Goal: Task Accomplishment & Management: Manage account settings

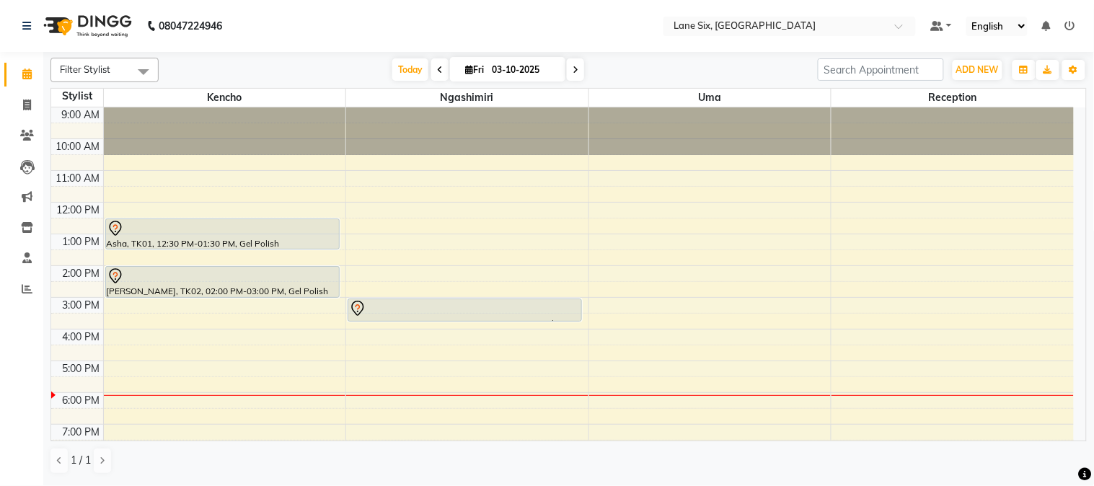
click at [128, 406] on div "9:00 AM 10:00 AM 11:00 AM 12:00 PM 1:00 PM 2:00 PM 3:00 PM 4:00 PM 5:00 PM 6:00…" at bounding box center [562, 281] width 1023 height 348
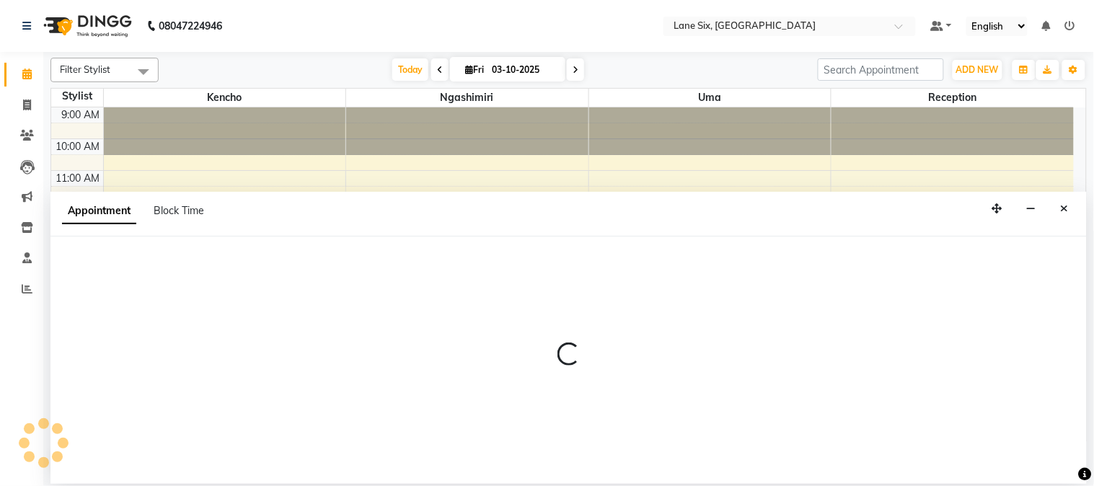
select select "9818"
select select "1080"
select select "tentative"
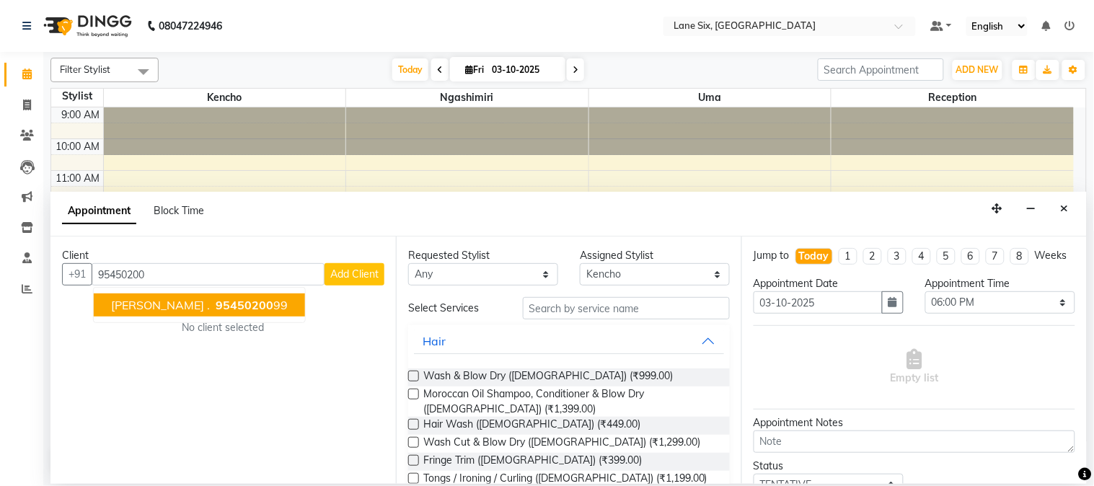
click at [216, 298] on span "95450200" at bounding box center [245, 305] width 58 height 14
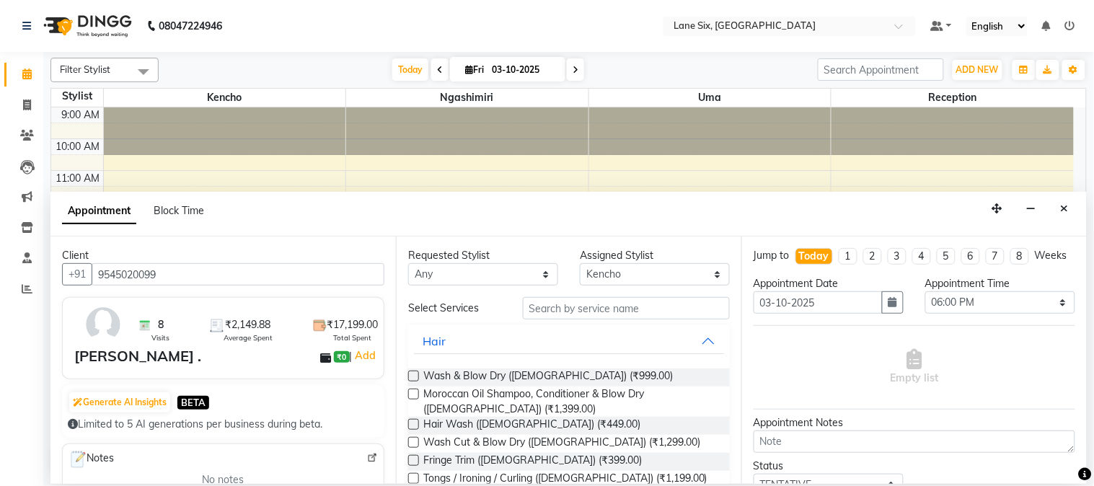
type input "9545020099"
click at [594, 262] on div "Assigned Stylist" at bounding box center [655, 255] width 150 height 15
click at [599, 273] on select "Select [PERSON_NAME] Reception Uma" at bounding box center [655, 274] width 150 height 22
click at [580, 263] on select "Select [PERSON_NAME] Reception Uma" at bounding box center [655, 274] width 150 height 22
click at [614, 308] on input "text" at bounding box center [626, 308] width 207 height 22
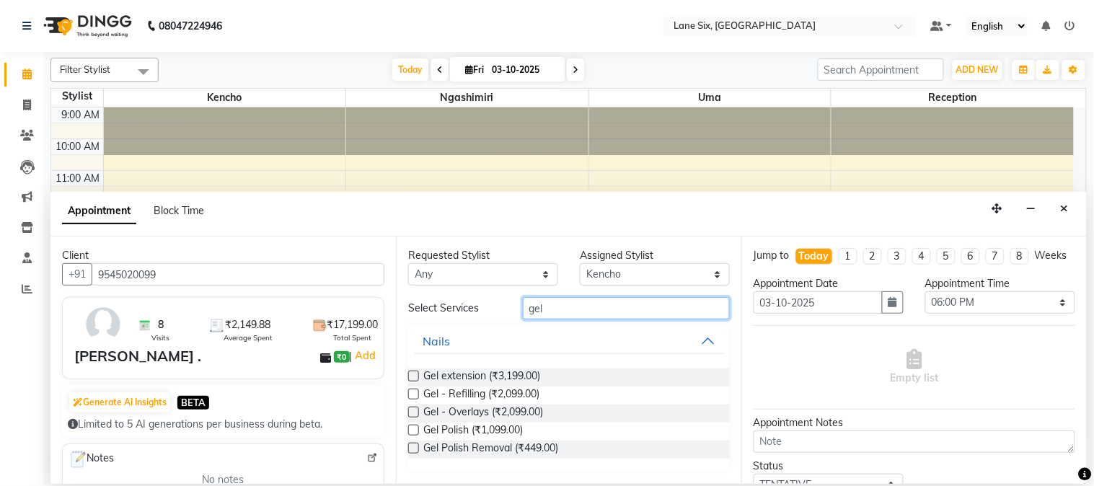
type input "gel"
click at [547, 423] on div "Gel Polish (₹1,099.00)" at bounding box center [569, 432] width 322 height 18
click at [431, 423] on span "Gel Polish (₹1,099.00)" at bounding box center [473, 432] width 100 height 18
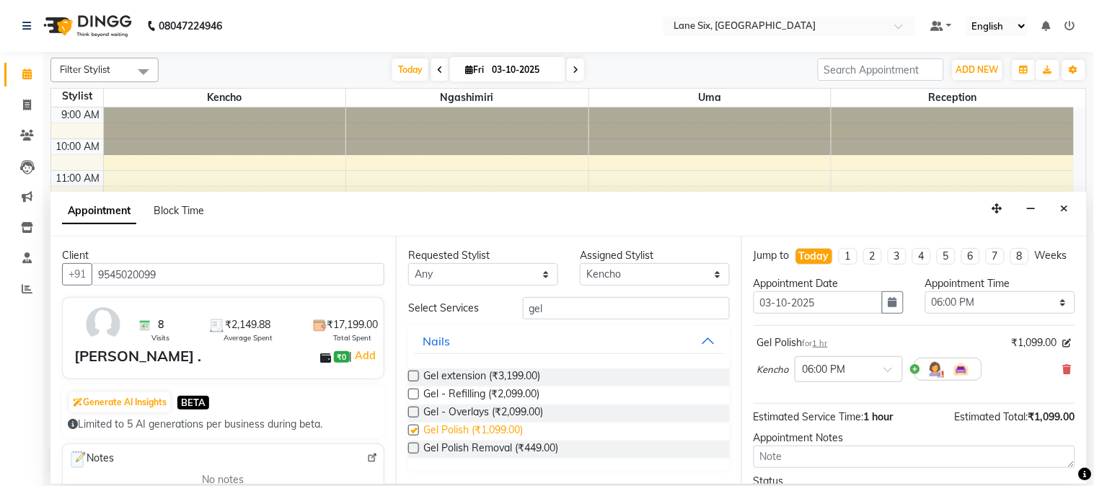
checkbox input "false"
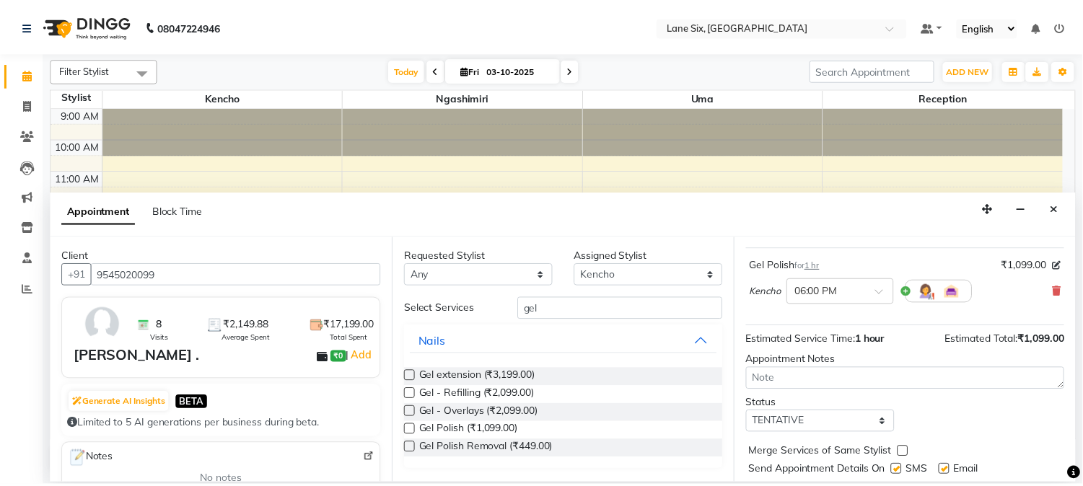
scroll to position [132, 0]
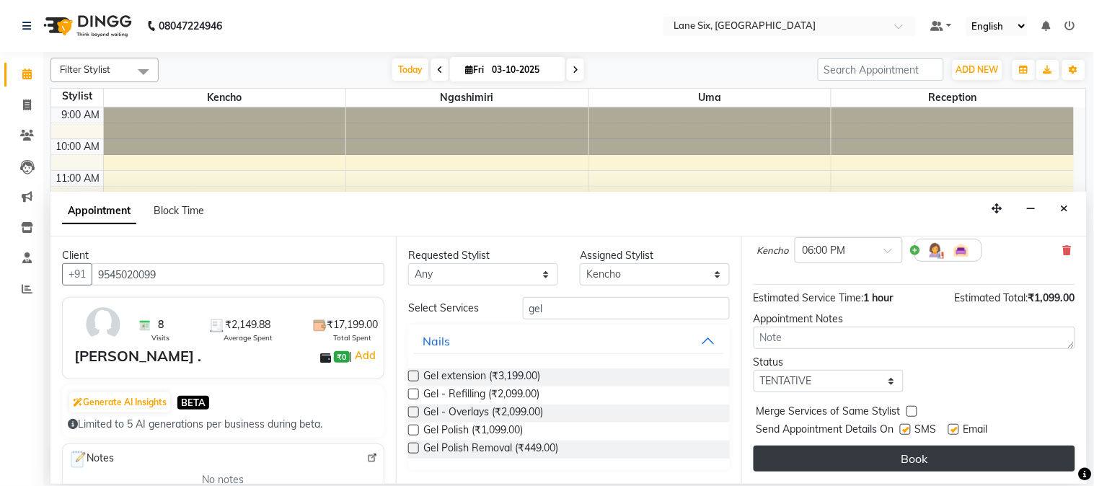
click at [1051, 458] on button "Book" at bounding box center [915, 459] width 322 height 26
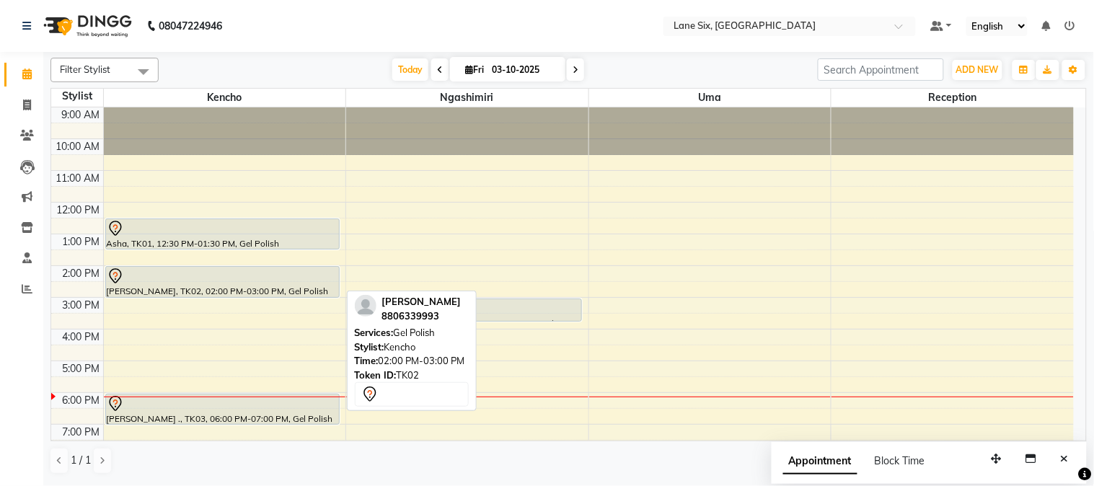
click at [224, 282] on div at bounding box center [223, 276] width 232 height 17
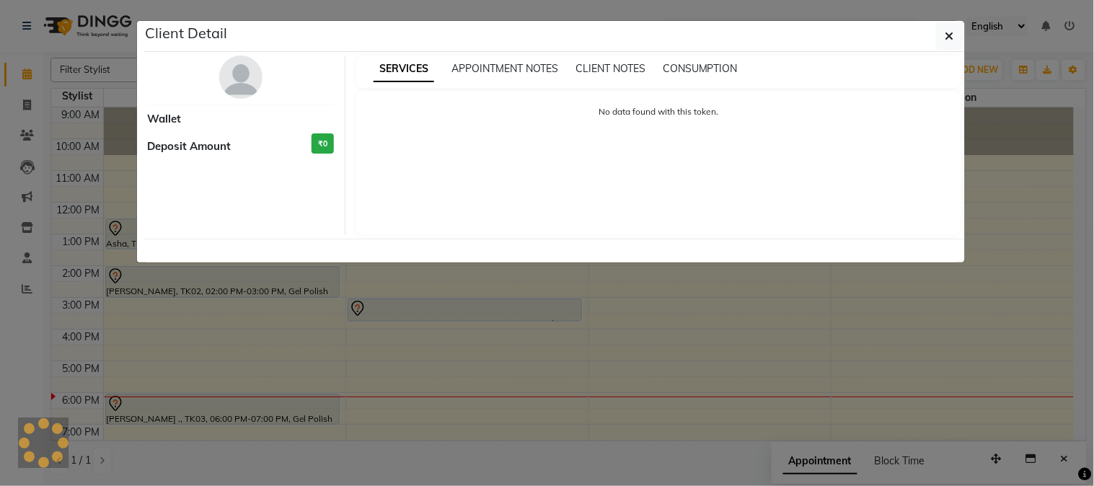
select select "7"
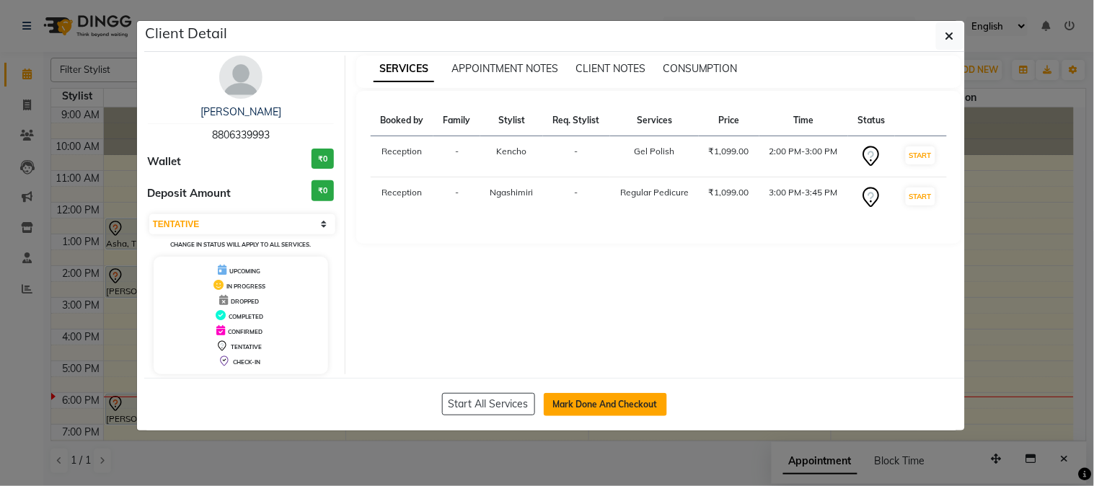
click at [622, 397] on button "Mark Done And Checkout" at bounding box center [605, 404] width 123 height 23
select select "664"
select select "service"
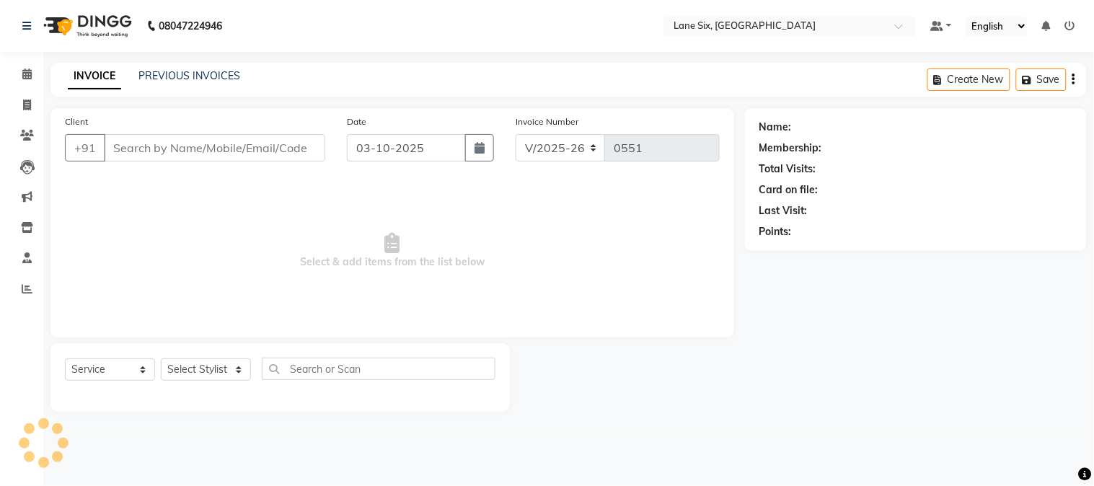
type input "8806339993"
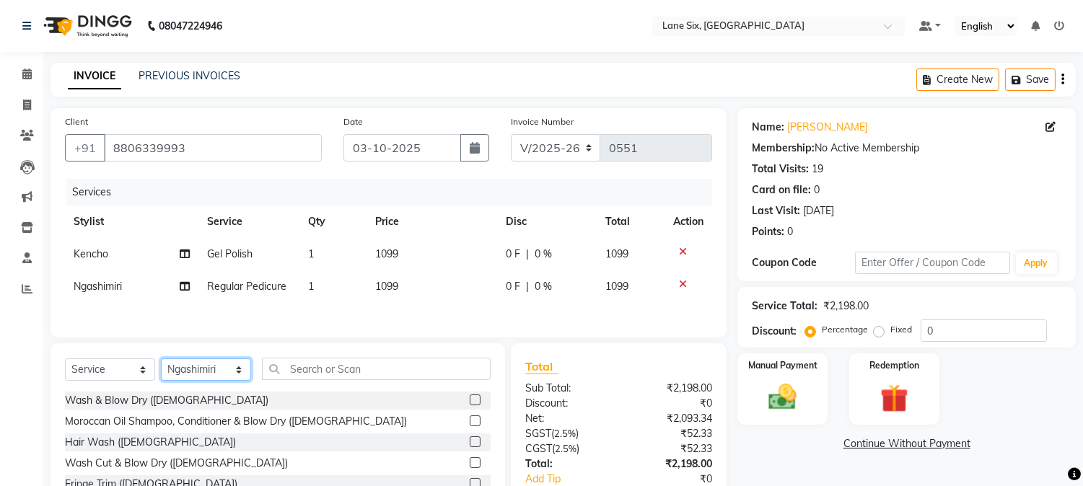
click at [203, 377] on select "Select Stylist [PERSON_NAME] Prashant Reception Uma" at bounding box center [206, 369] width 90 height 22
select select "9818"
click at [161, 362] on select "Select Stylist [PERSON_NAME] Prashant Reception Uma" at bounding box center [206, 369] width 90 height 22
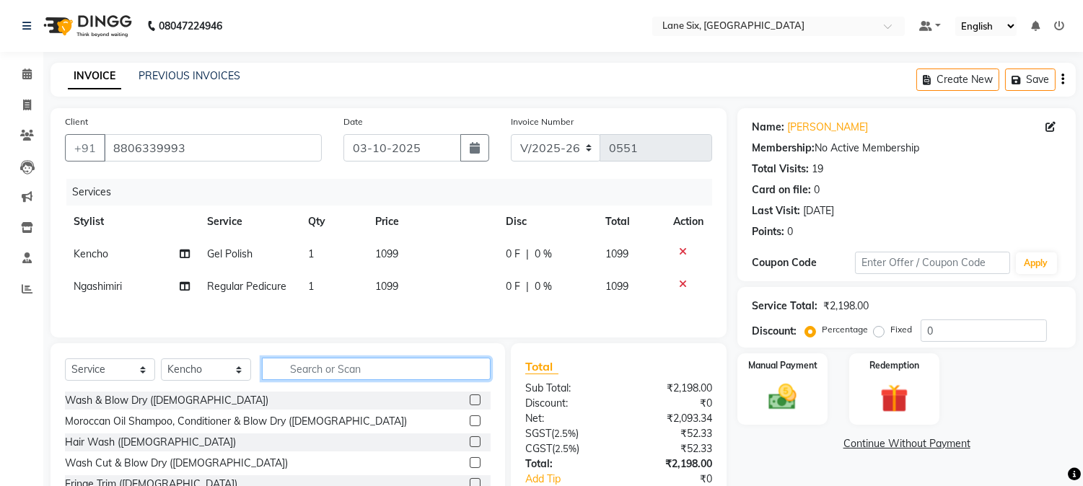
click at [335, 369] on input "text" at bounding box center [376, 369] width 229 height 22
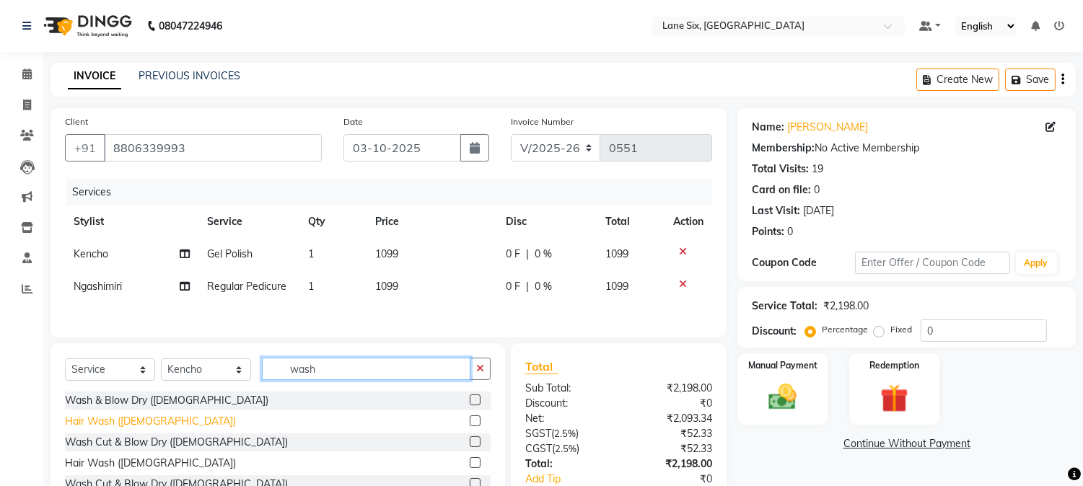
type input "wash"
click at [131, 421] on div "Hair Wash ([DEMOGRAPHIC_DATA])" at bounding box center [150, 421] width 171 height 15
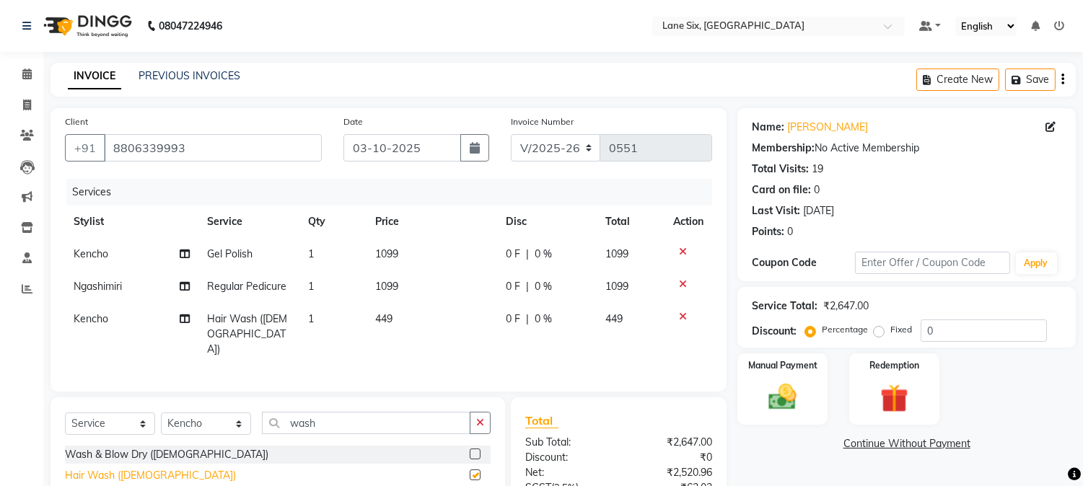
checkbox input "false"
click at [410, 250] on td "1099" at bounding box center [431, 254] width 131 height 32
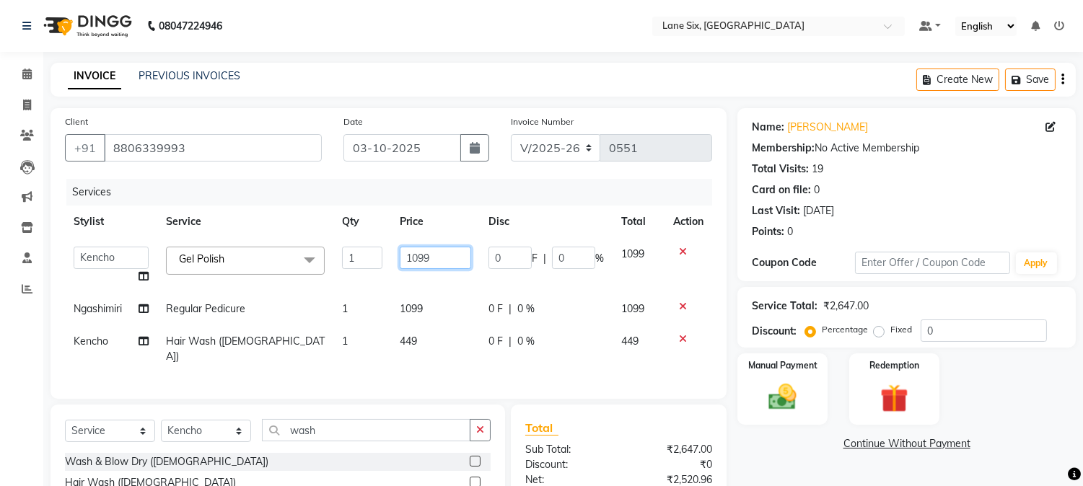
click at [444, 257] on input "1099" at bounding box center [435, 258] width 71 height 22
type input "1500"
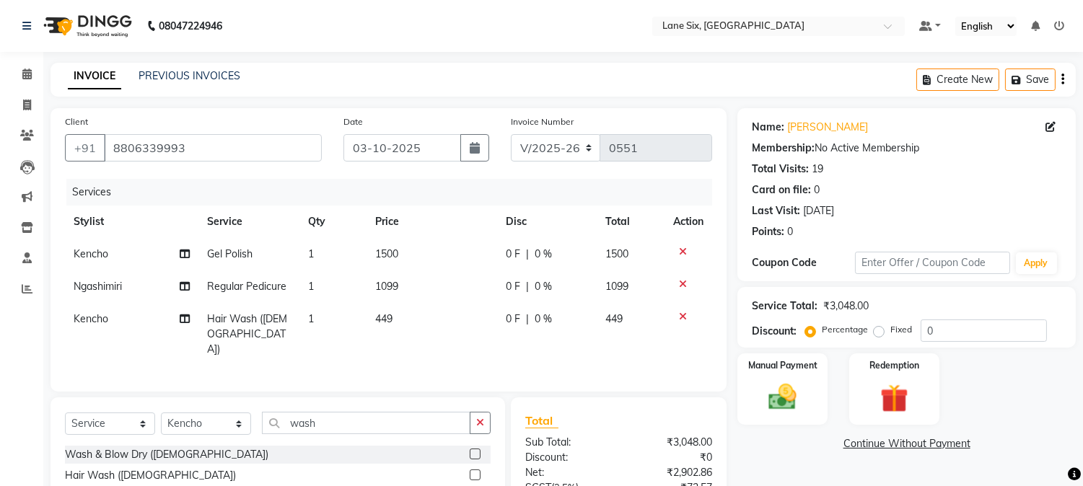
click at [449, 301] on td "1099" at bounding box center [431, 286] width 131 height 32
select select "90044"
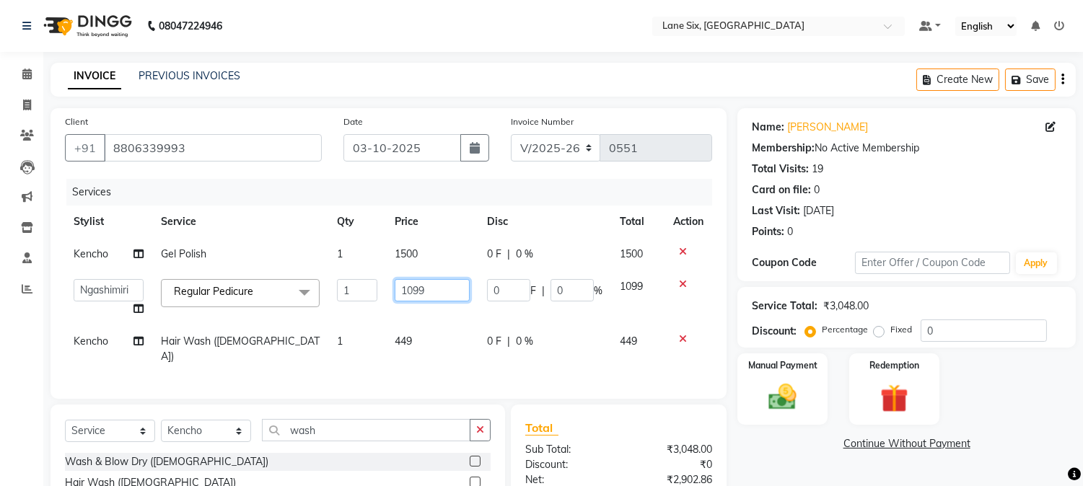
click at [439, 288] on input "1099" at bounding box center [432, 290] width 75 height 22
type input "1100"
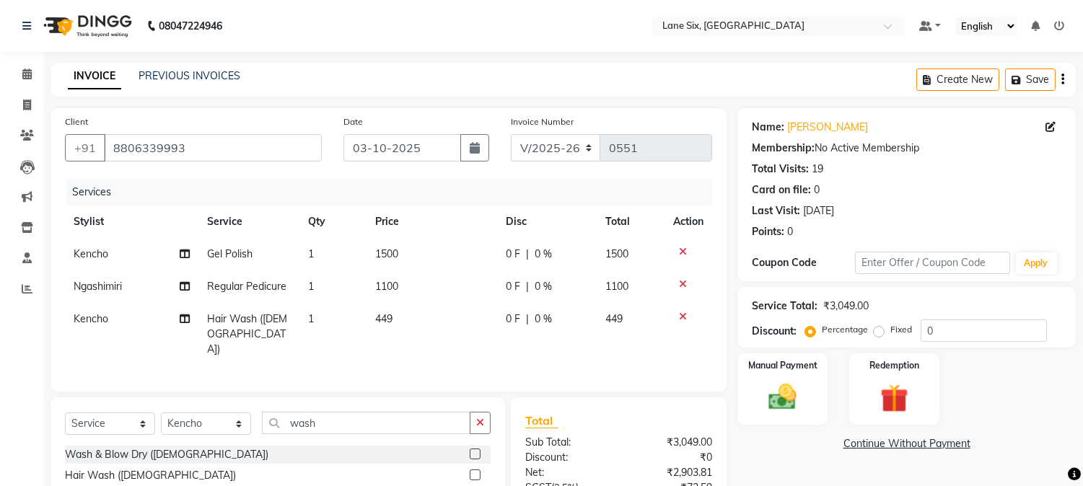
click at [446, 336] on td "449" at bounding box center [431, 334] width 131 height 63
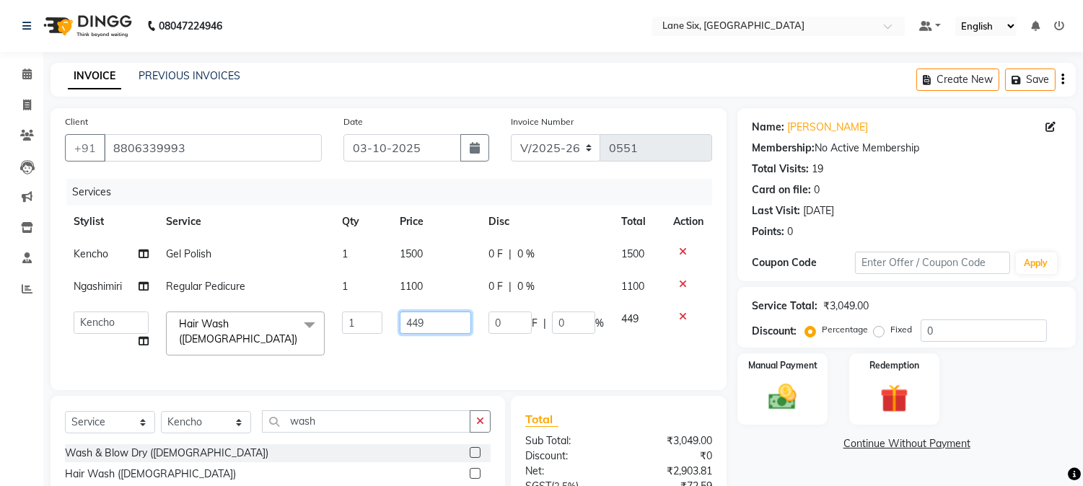
click at [443, 316] on input "449" at bounding box center [435, 323] width 71 height 22
type input "450"
click at [780, 400] on img at bounding box center [783, 398] width 48 height 34
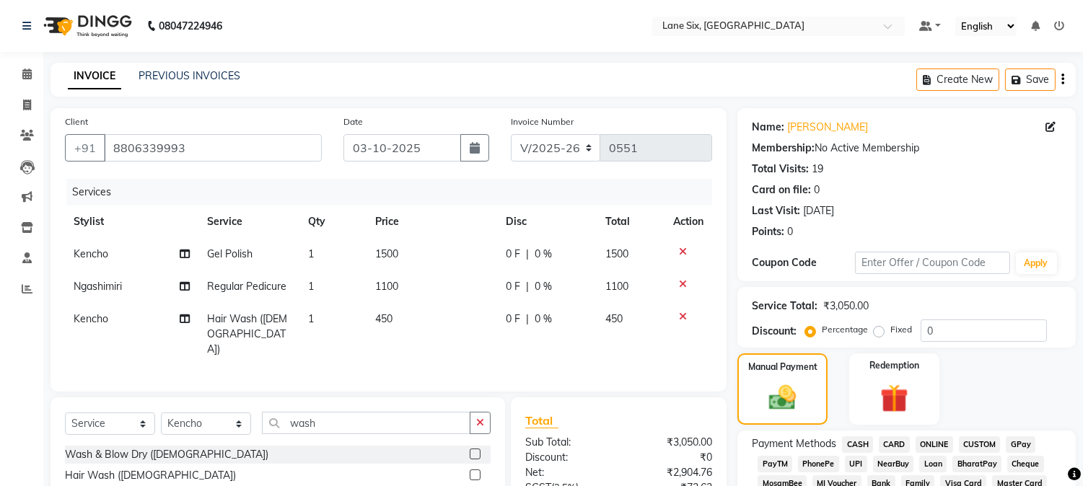
click at [889, 446] on span "CARD" at bounding box center [893, 444] width 31 height 17
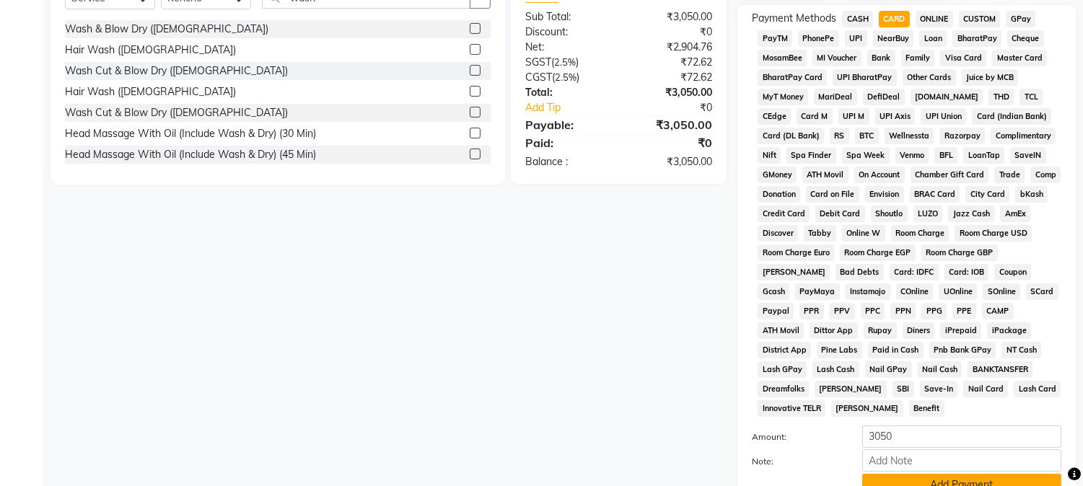
click at [979, 474] on button "Add Payment" at bounding box center [961, 485] width 199 height 22
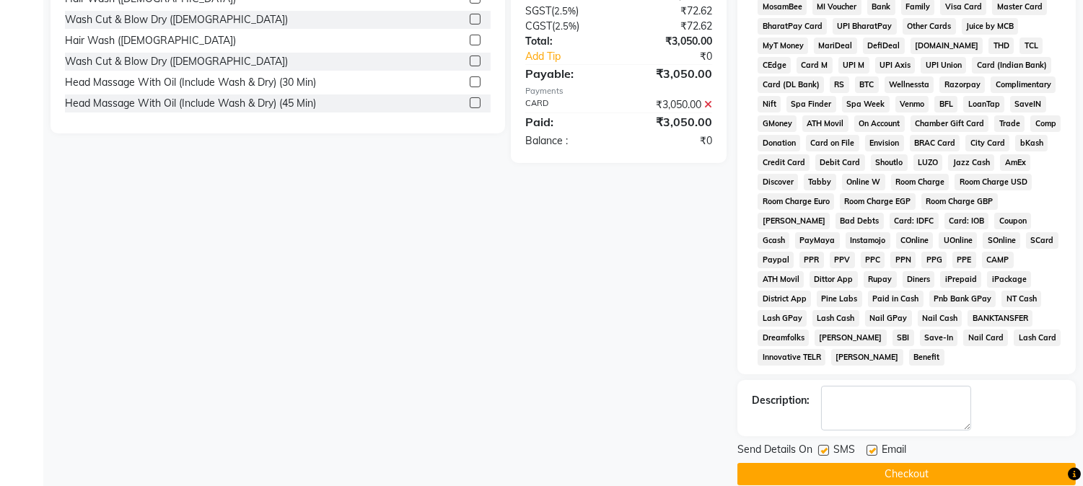
scroll to position [480, 0]
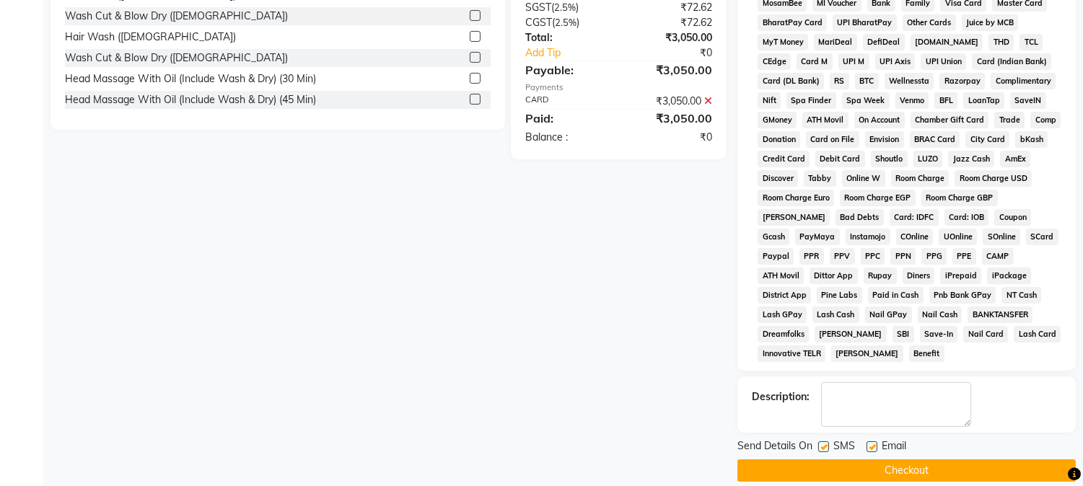
click at [965, 459] on button "Checkout" at bounding box center [906, 470] width 338 height 22
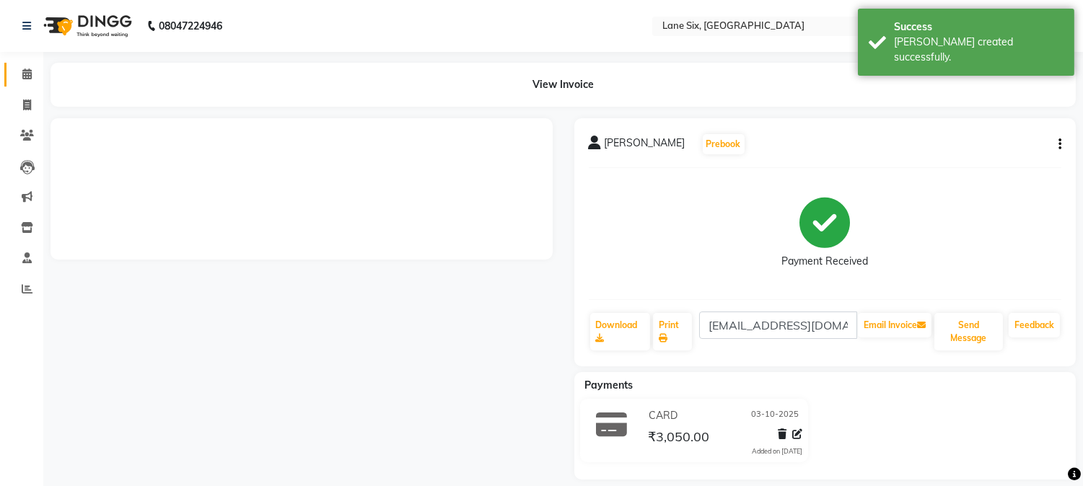
click at [19, 75] on span at bounding box center [26, 74] width 25 height 17
click at [27, 74] on icon at bounding box center [26, 74] width 9 height 11
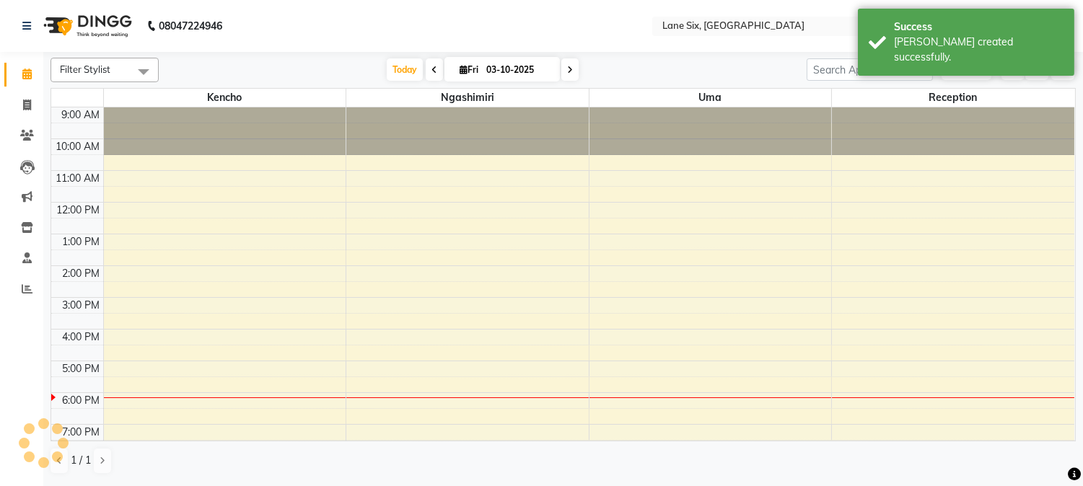
click at [27, 74] on icon at bounding box center [26, 74] width 9 height 11
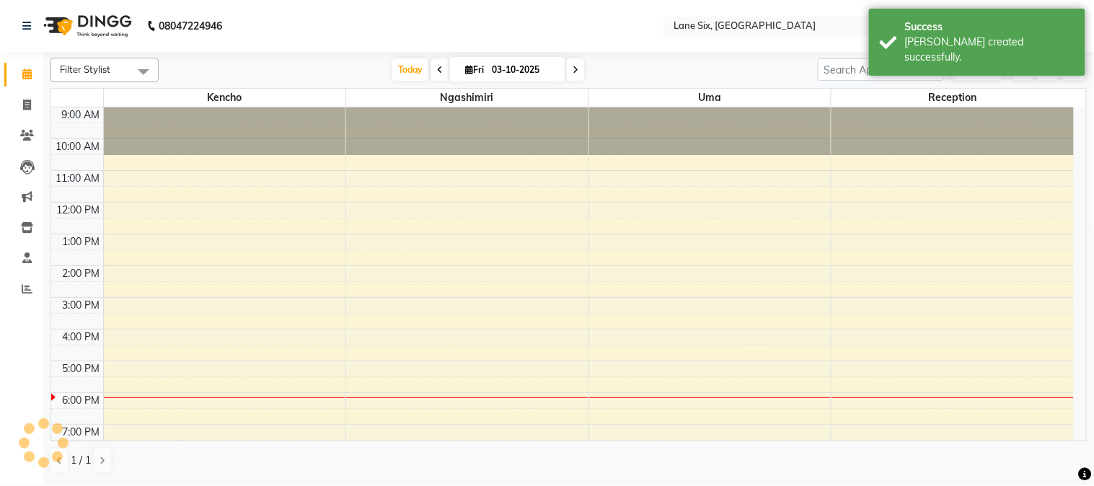
click at [27, 74] on icon at bounding box center [26, 74] width 9 height 11
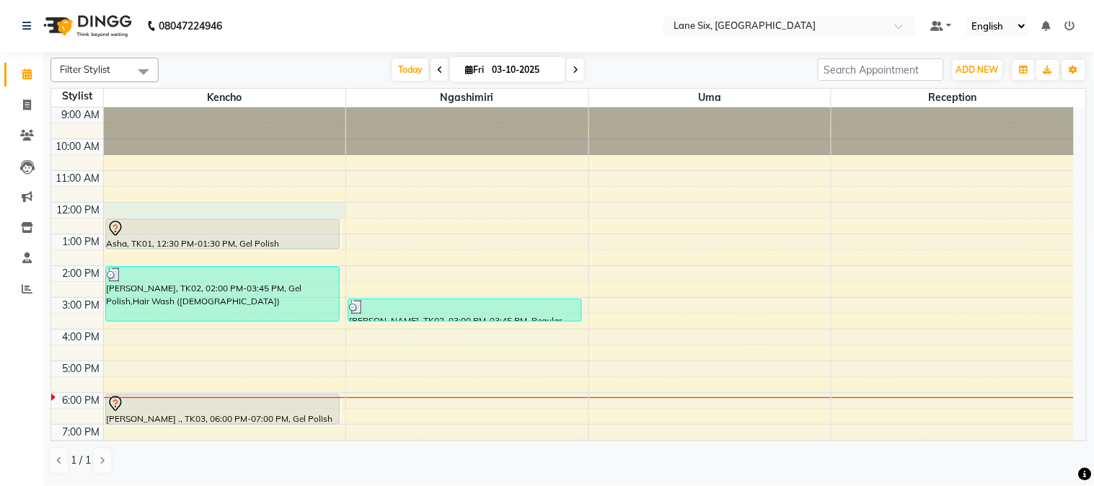
click at [181, 209] on div "9:00 AM 10:00 AM 11:00 AM 12:00 PM 1:00 PM 2:00 PM 3:00 PM 4:00 PM 5:00 PM 6:00…" at bounding box center [562, 281] width 1023 height 348
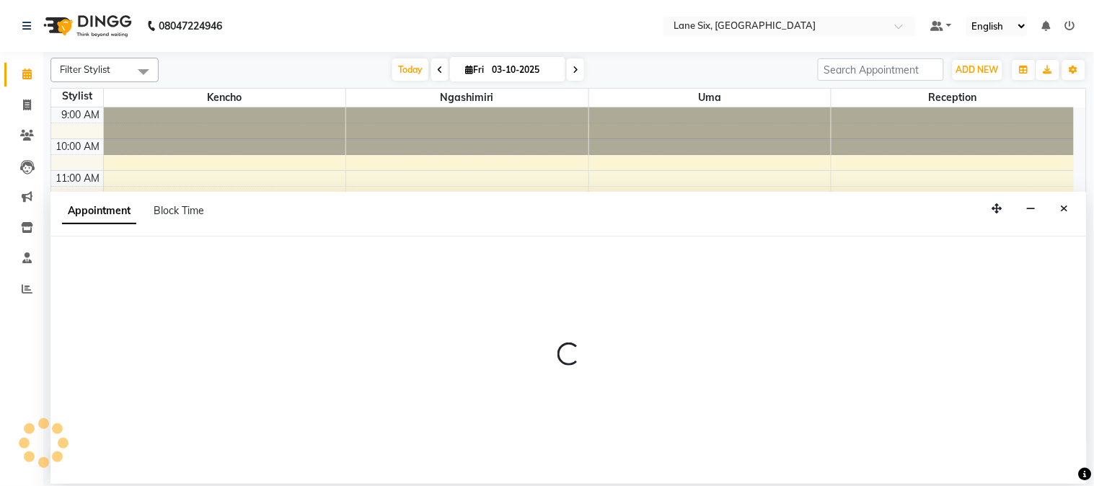
select select "9818"
select select "720"
select select "tentative"
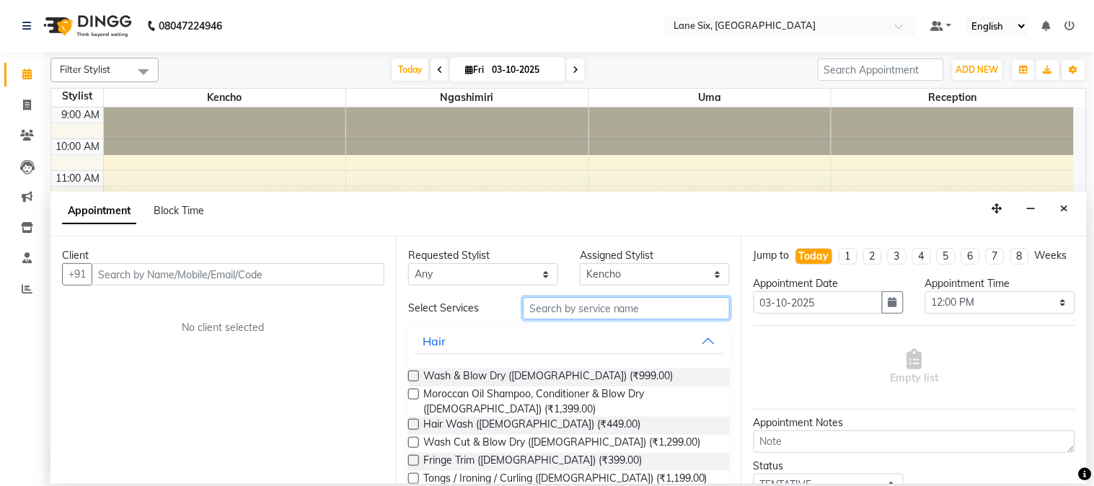
click at [613, 315] on input "text" at bounding box center [626, 308] width 207 height 22
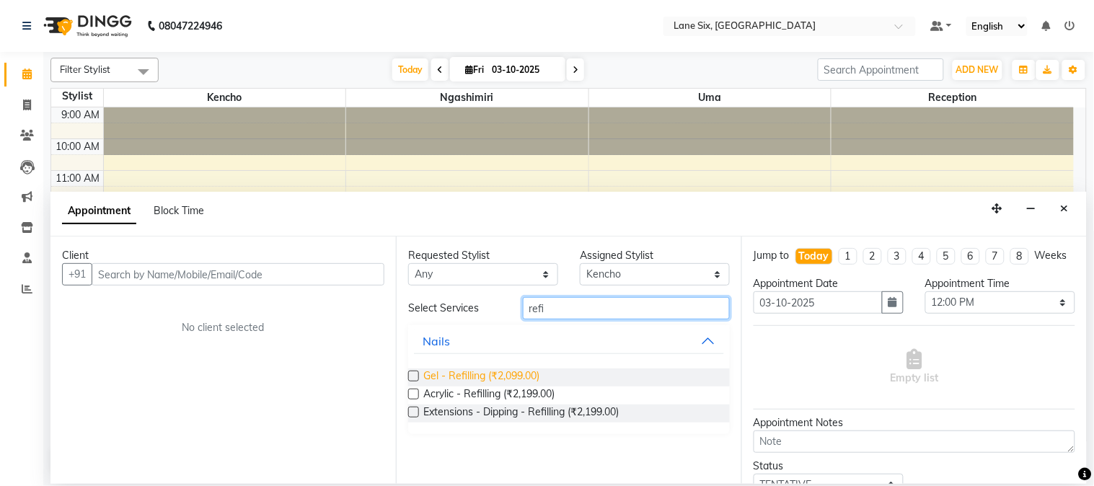
type input "refi"
click at [520, 376] on span "Gel - Refilling (₹2,099.00)" at bounding box center [481, 378] width 116 height 18
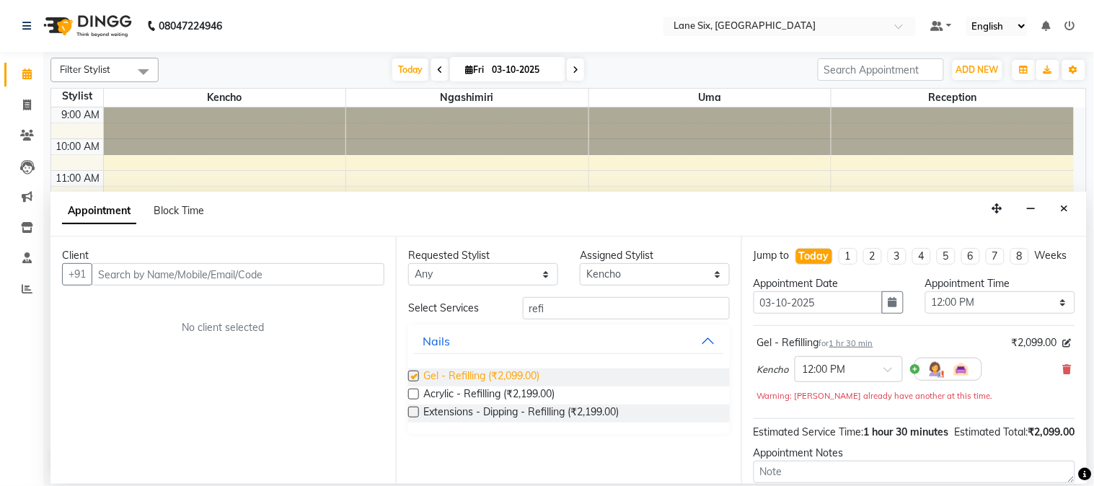
checkbox input "false"
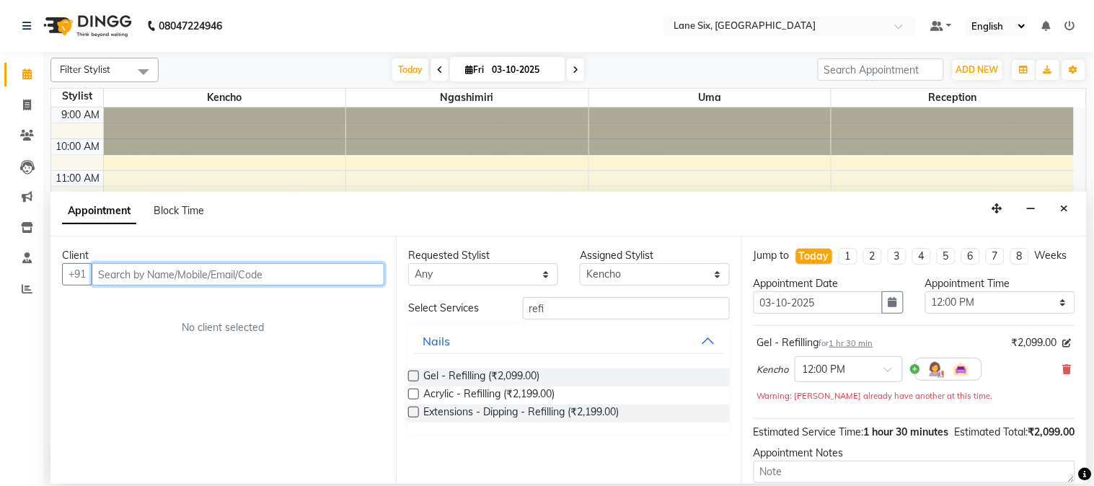
click at [356, 268] on input "text" at bounding box center [238, 274] width 293 height 22
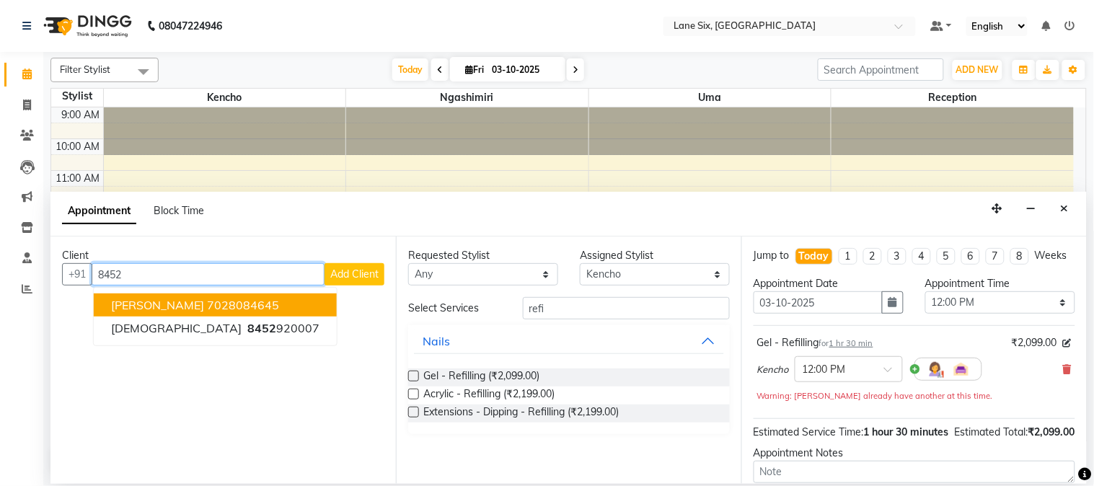
click at [224, 294] on button "[PERSON_NAME] 7028084645" at bounding box center [215, 305] width 243 height 23
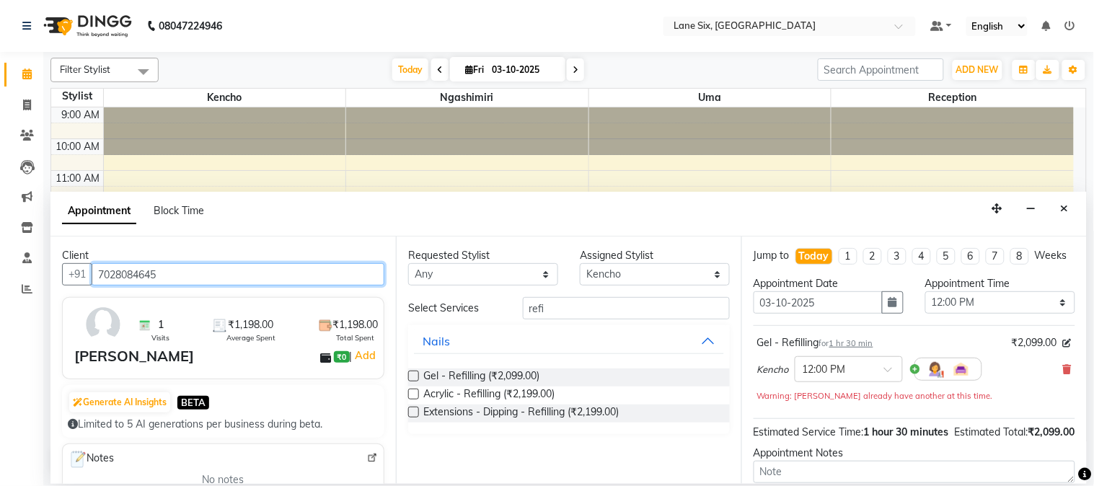
type input "7028084645"
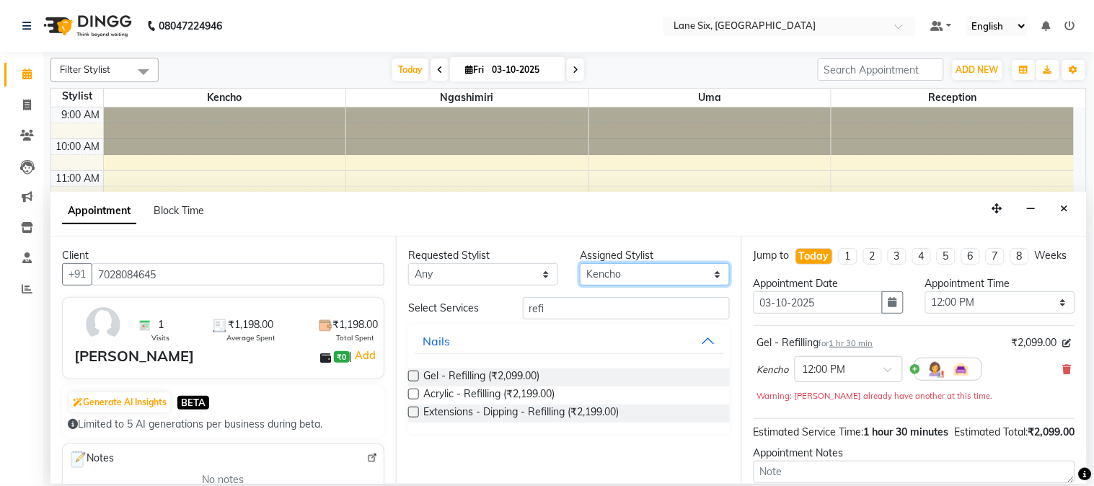
click at [596, 268] on select "Select [PERSON_NAME] Reception Uma" at bounding box center [655, 274] width 150 height 22
click at [580, 263] on select "Select [PERSON_NAME] Reception Uma" at bounding box center [655, 274] width 150 height 22
click at [541, 366] on div "Gel - Refilling (₹2,099.00) Acrylic - Refilling (₹2,199.00) Extensions - Dippin…" at bounding box center [569, 395] width 322 height 77
click at [436, 370] on span "Gel - Refilling (₹2,099.00)" at bounding box center [481, 378] width 116 height 18
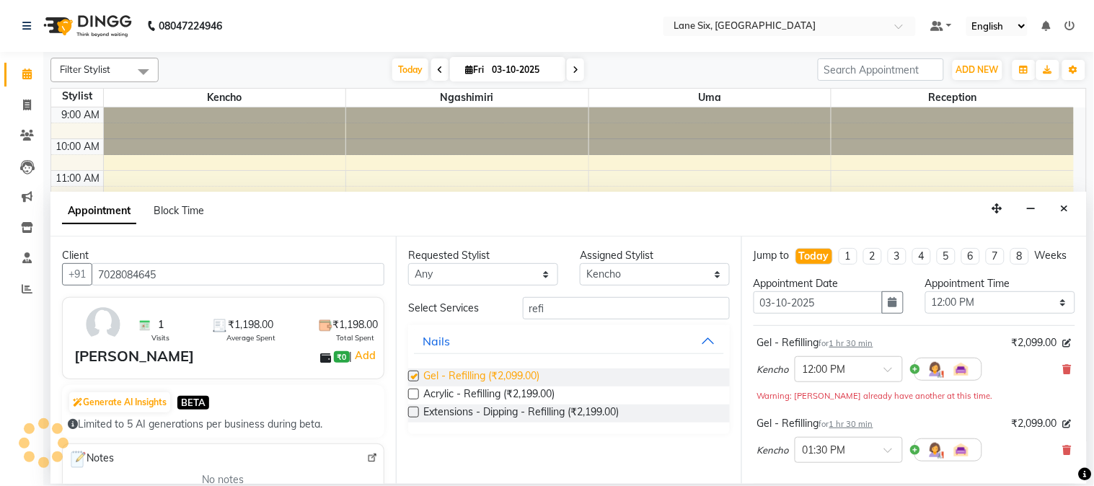
checkbox input "false"
click at [415, 368] on div "Gel - Refilling (₹2,099.00) Acrylic - Refilling (₹2,199.00) Extensions - Dippin…" at bounding box center [569, 395] width 322 height 77
click at [913, 248] on li "4" at bounding box center [921, 256] width 19 height 17
type input "[DATE]"
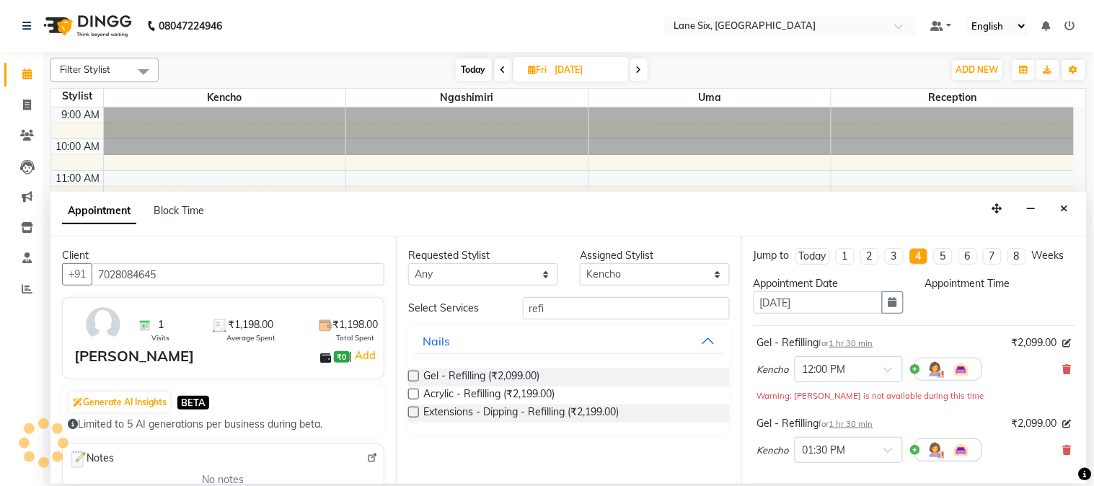
select select "720"
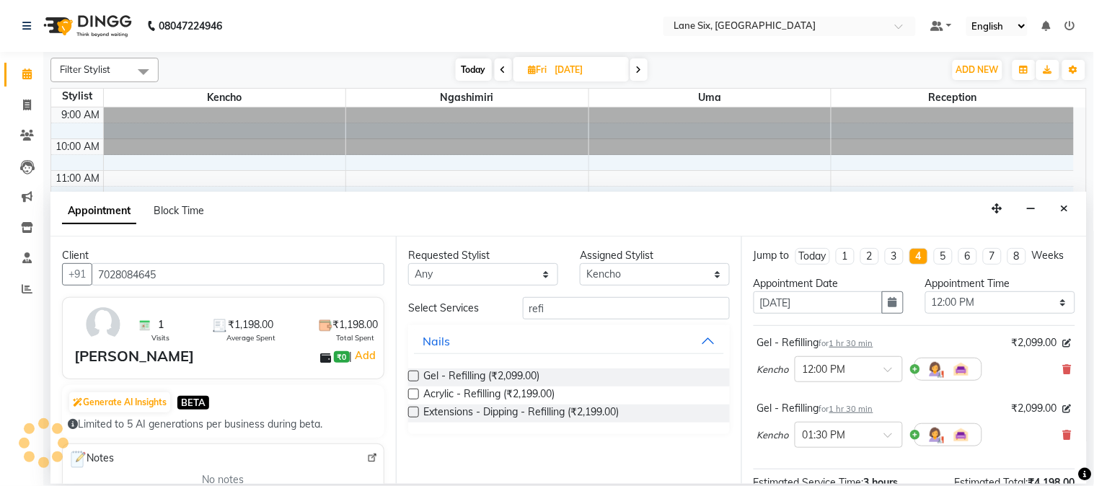
scroll to position [17, 0]
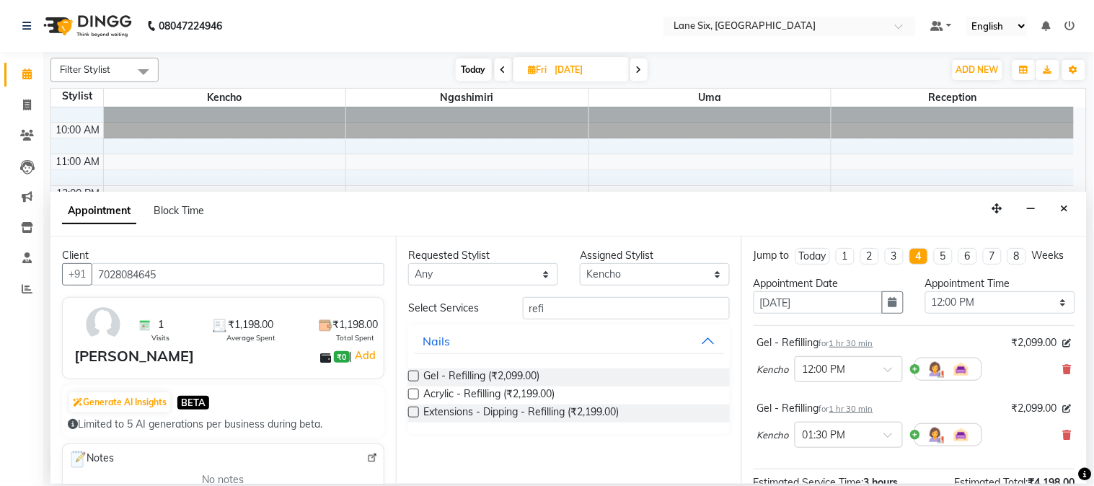
click at [913, 248] on li "4" at bounding box center [918, 256] width 19 height 17
select select "720"
click at [633, 63] on span at bounding box center [638, 69] width 17 height 22
type input "[DATE]"
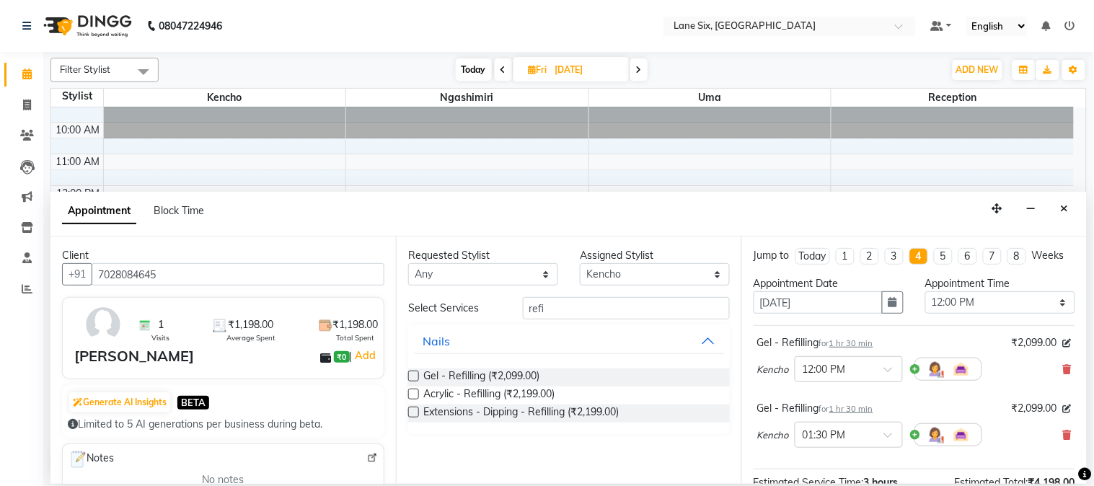
select select "720"
click at [633, 63] on span at bounding box center [640, 69] width 17 height 22
type input "[DATE]"
select select "720"
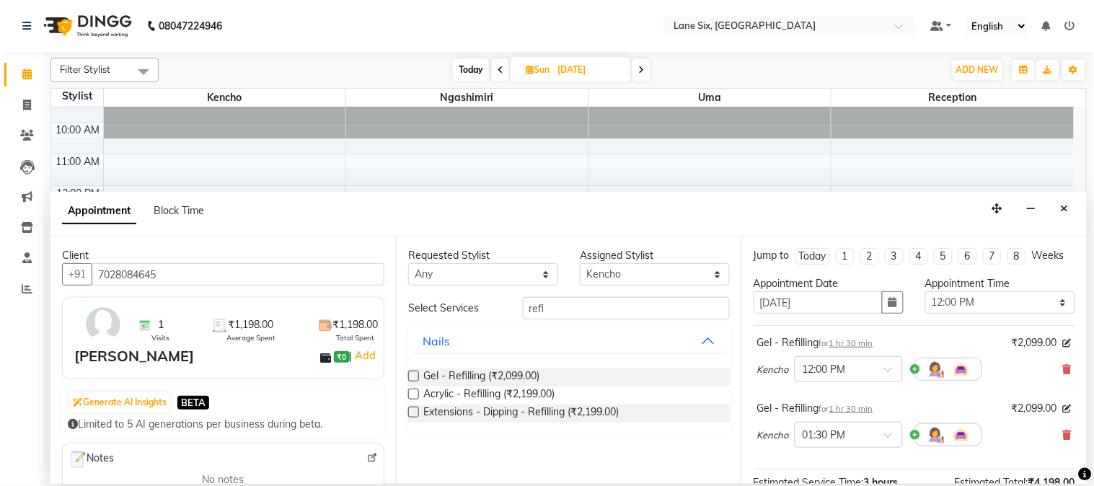
click at [633, 63] on div "[DATE] [DATE]" at bounding box center [551, 70] width 200 height 22
click at [640, 63] on span at bounding box center [641, 69] width 17 height 22
type input "[DATE]"
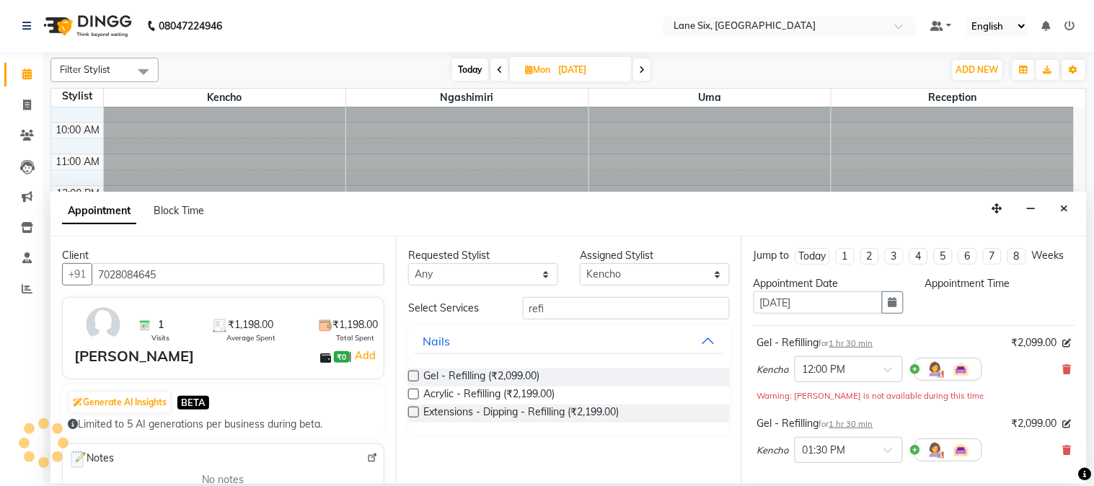
select select "720"
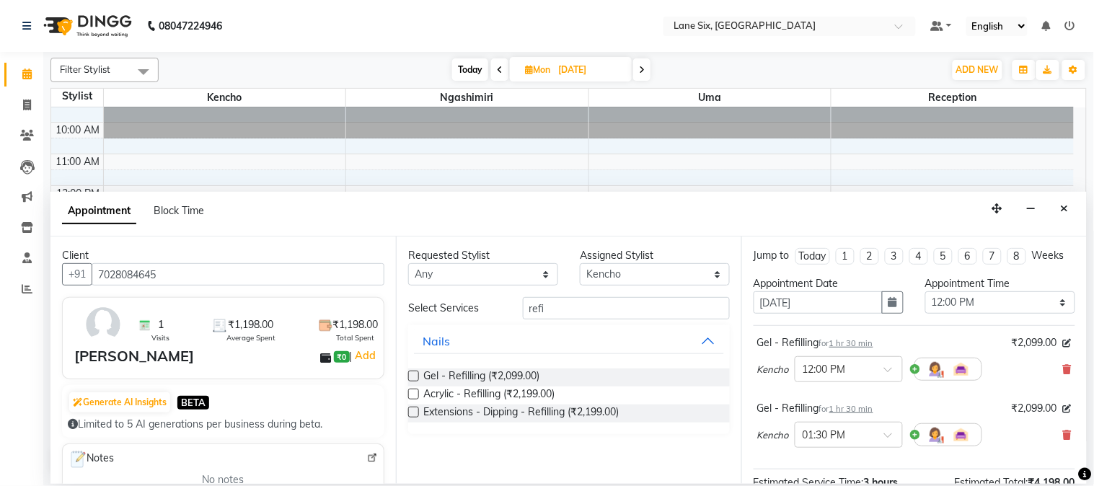
click at [640, 63] on span at bounding box center [641, 69] width 17 height 22
type input "[DATE]"
select select "720"
click at [181, 270] on input "7028084645" at bounding box center [238, 274] width 293 height 22
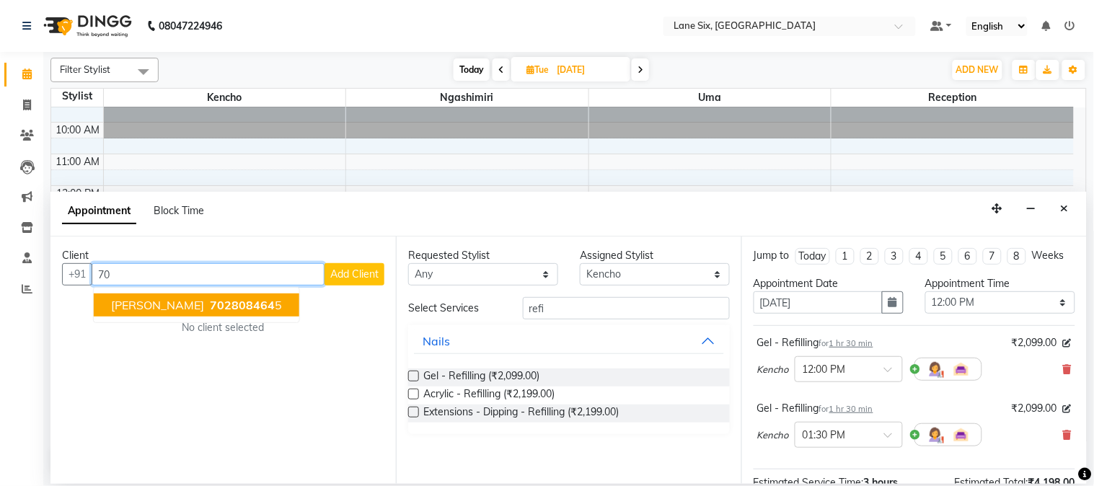
type input "7"
click at [239, 306] on button "Shivalica 84529 20007" at bounding box center [215, 305] width 243 height 23
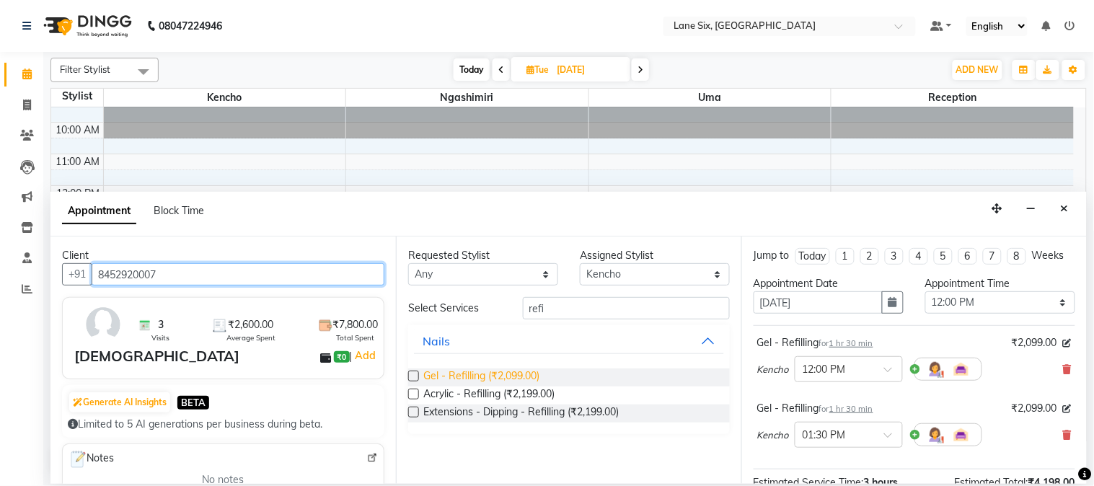
type input "8452920007"
click at [431, 371] on span "Gel - Refilling (₹2,099.00)" at bounding box center [481, 378] width 116 height 18
checkbox input "false"
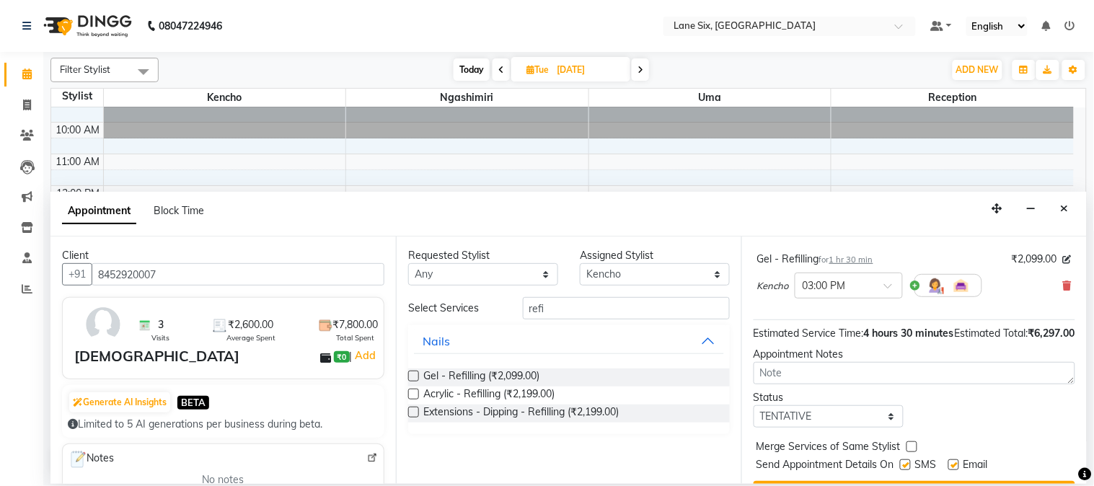
scroll to position [278, 0]
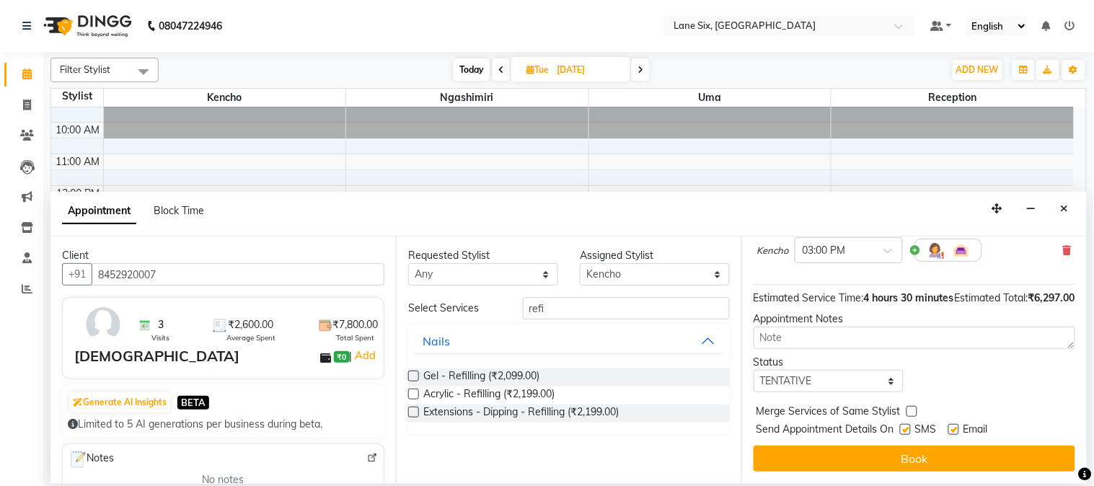
click at [952, 433] on label at bounding box center [953, 429] width 11 height 11
click at [952, 433] on input "checkbox" at bounding box center [952, 430] width 9 height 9
checkbox input "false"
click at [909, 428] on label at bounding box center [905, 429] width 11 height 11
click at [909, 428] on input "checkbox" at bounding box center [904, 430] width 9 height 9
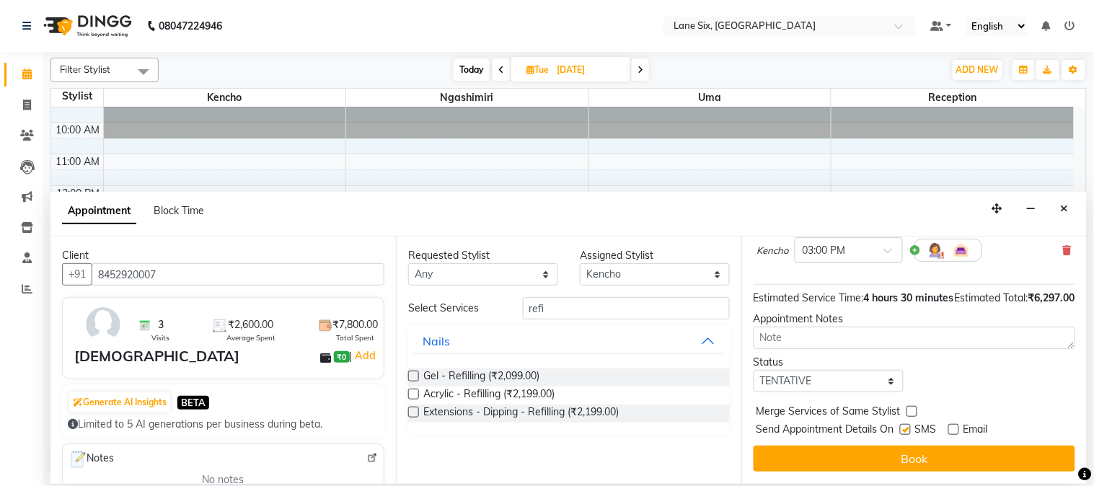
checkbox input "false"
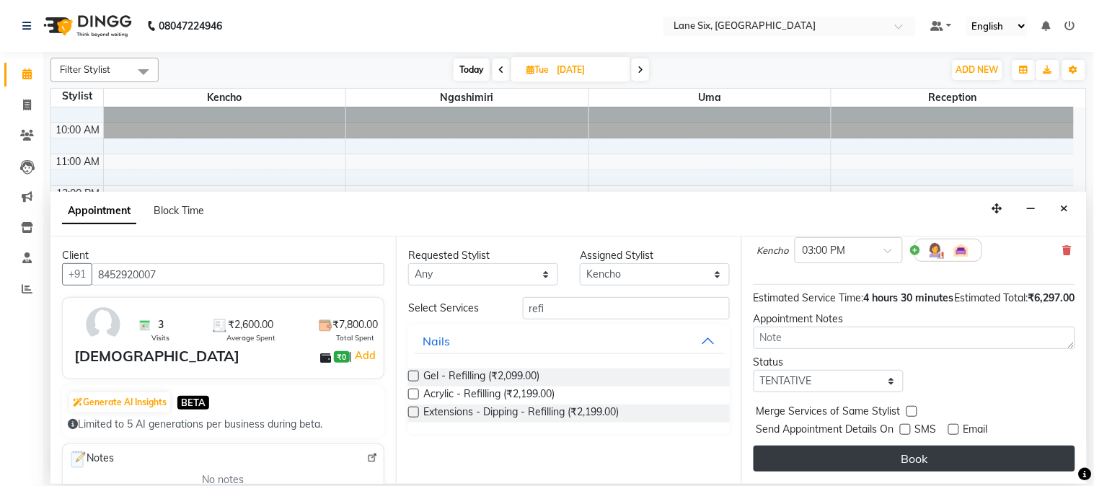
click at [912, 456] on button "Book" at bounding box center [915, 459] width 322 height 26
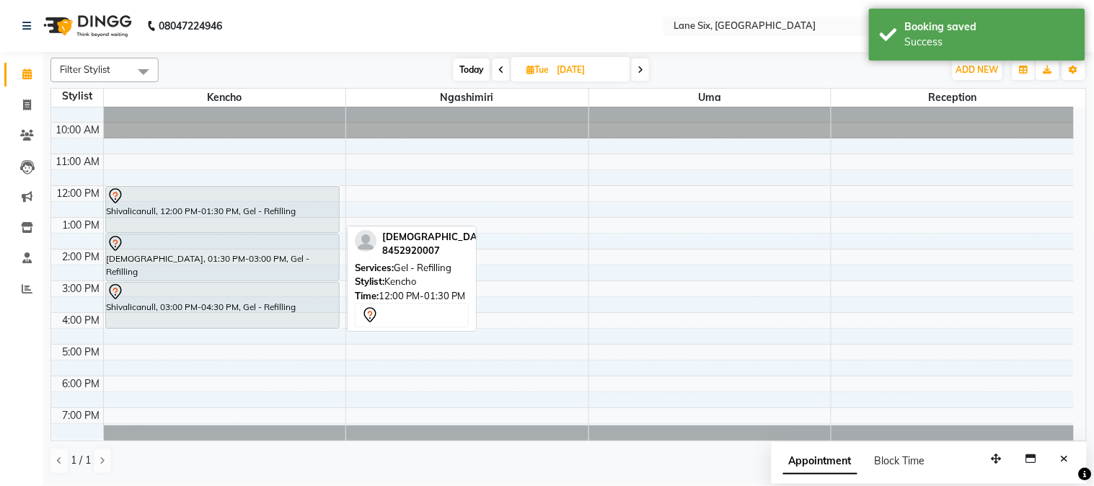
click at [213, 198] on div at bounding box center [223, 196] width 232 height 17
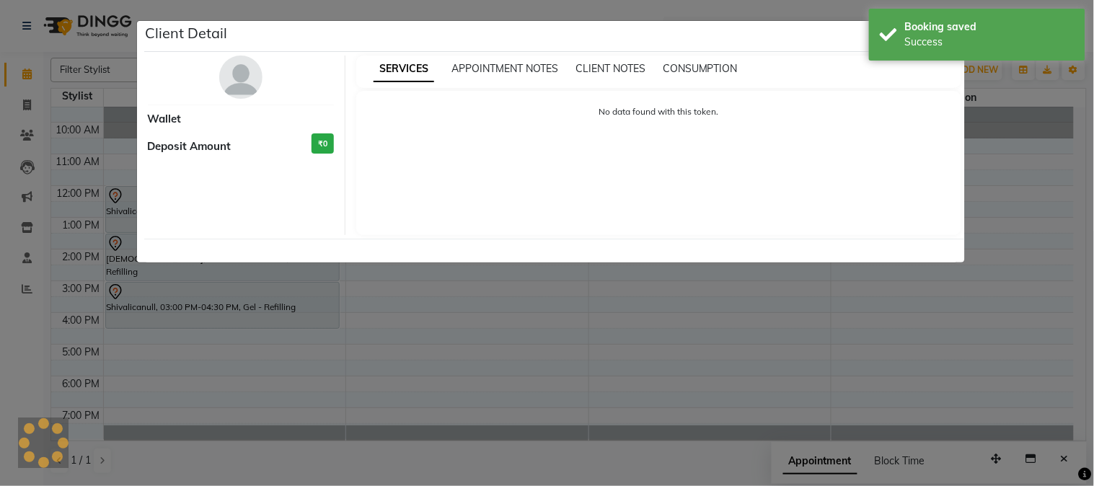
select select "7"
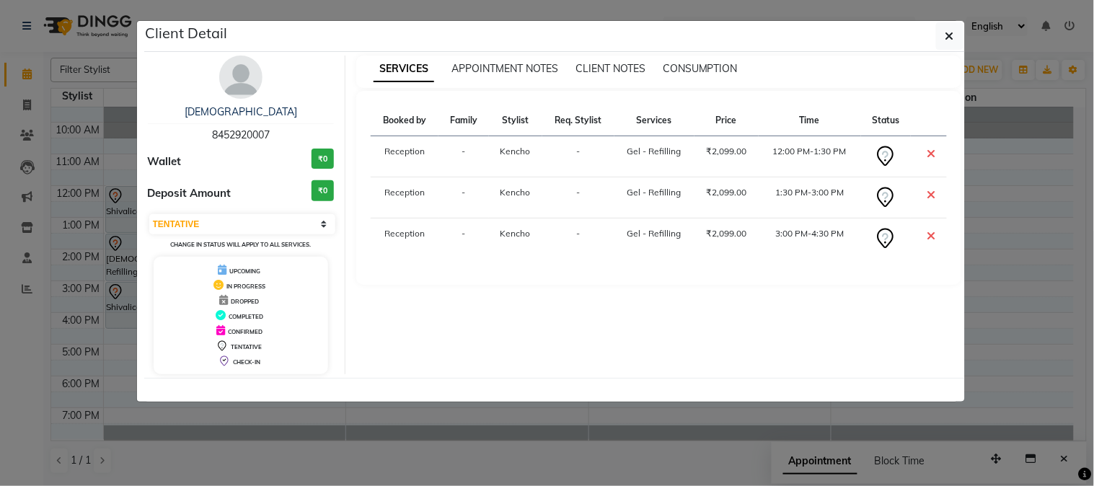
click at [1093, 92] on ngb-modal-window "Client Detail Shivalica 8452920007 Wallet ₹0 Deposit Amount ₹0 Select CONFIRMED…" at bounding box center [547, 243] width 1094 height 486
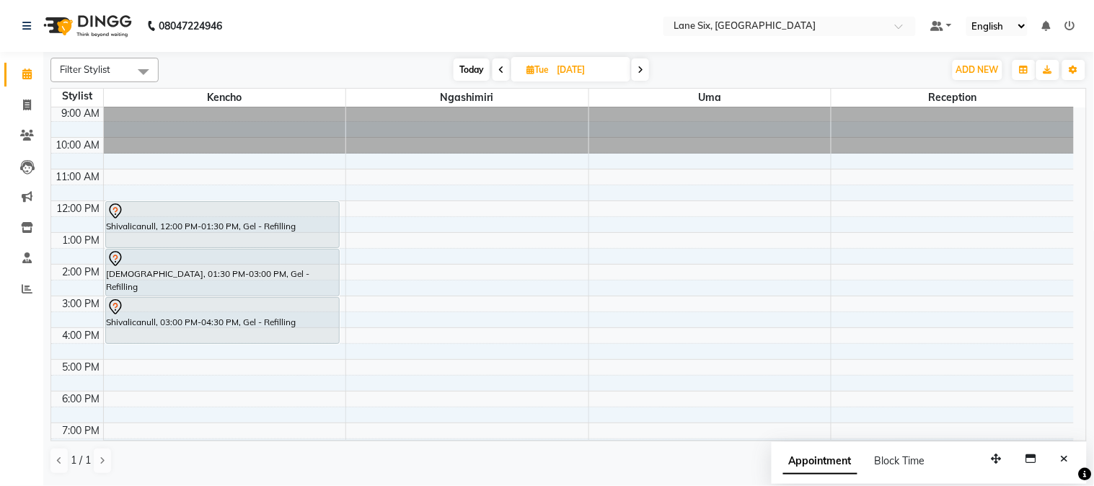
scroll to position [0, 0]
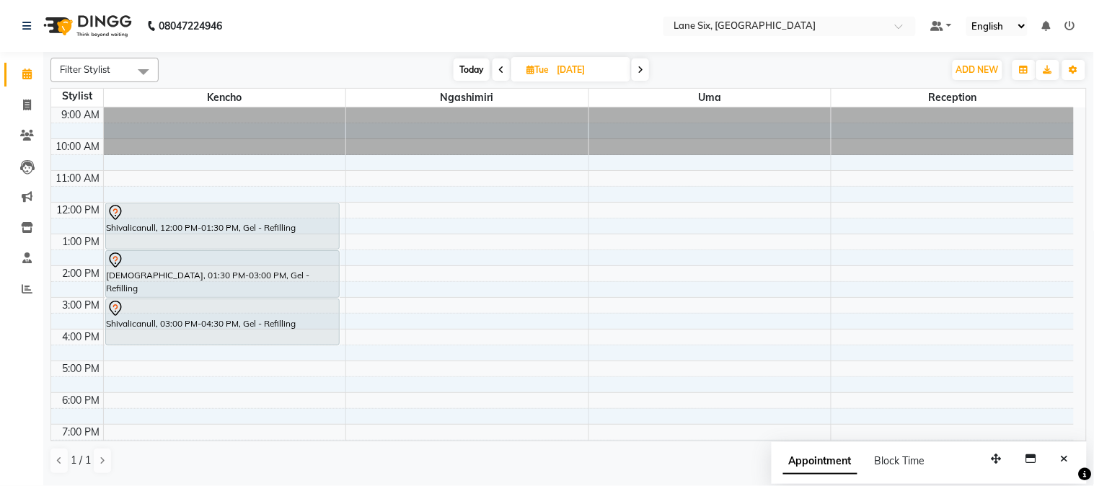
click at [478, 69] on span "Today" at bounding box center [472, 69] width 36 height 22
type input "03-10-2025"
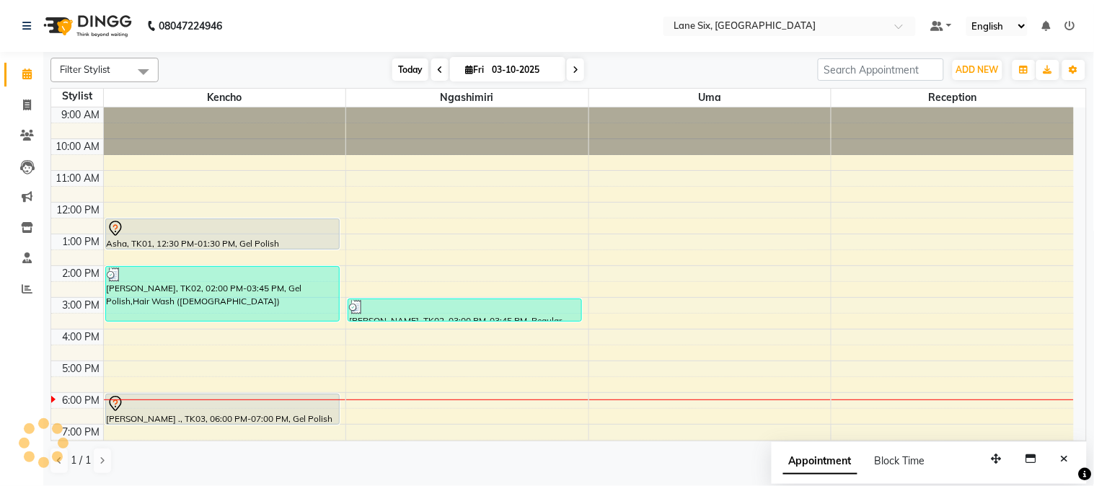
scroll to position [17, 0]
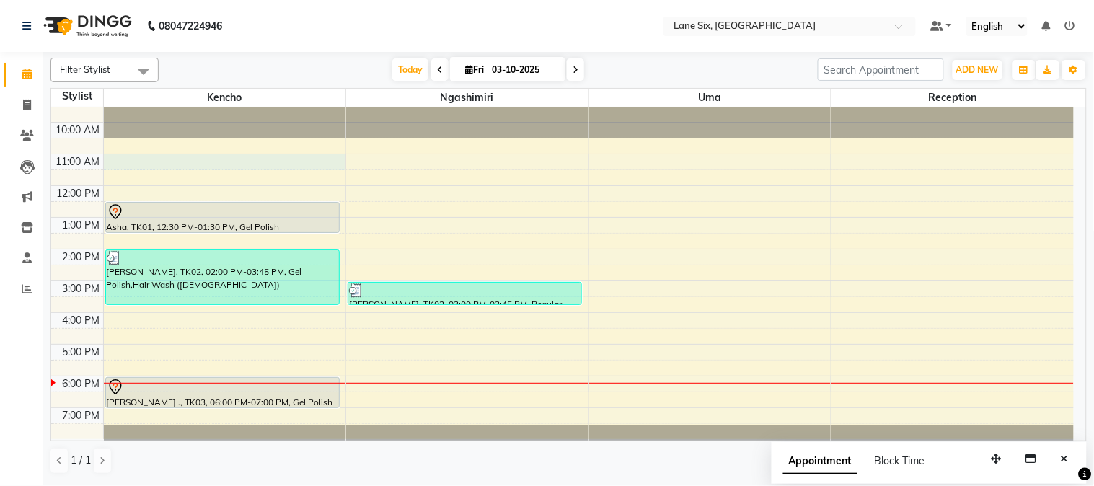
click at [182, 157] on div "9:00 AM 10:00 AM 11:00 AM 12:00 PM 1:00 PM 2:00 PM 3:00 PM 4:00 PM 5:00 PM 6:00…" at bounding box center [562, 265] width 1023 height 348
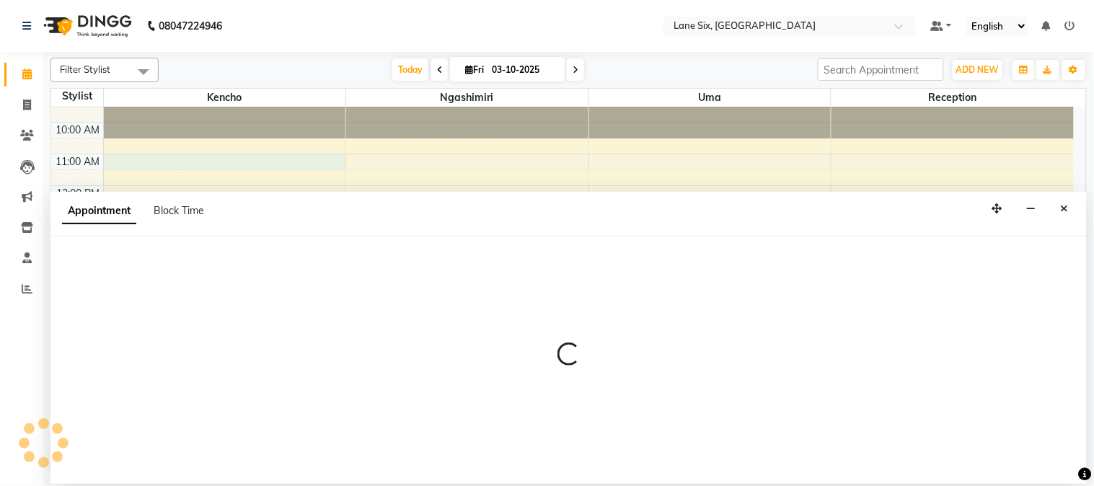
select select "9818"
select select "660"
select select "tentative"
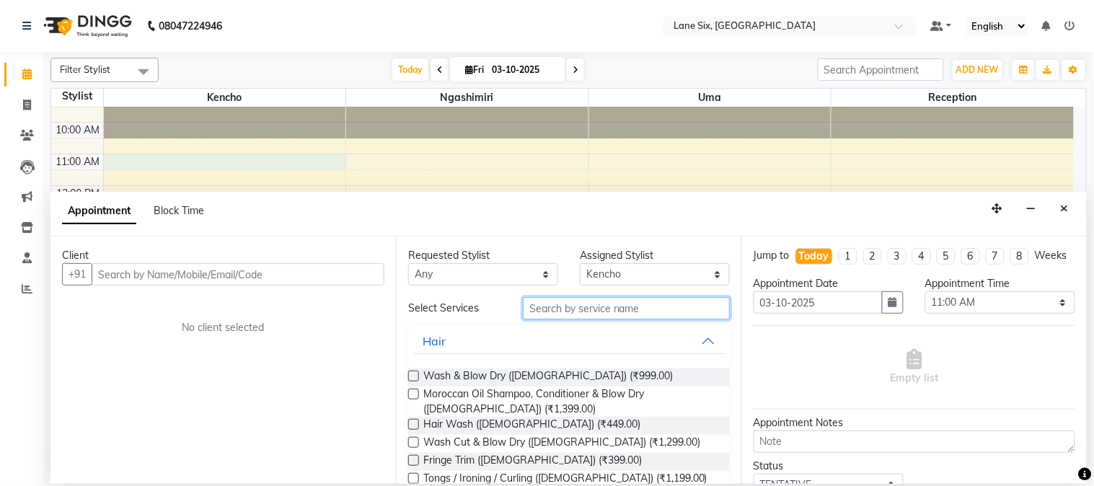
click at [668, 306] on input "text" at bounding box center [626, 308] width 207 height 22
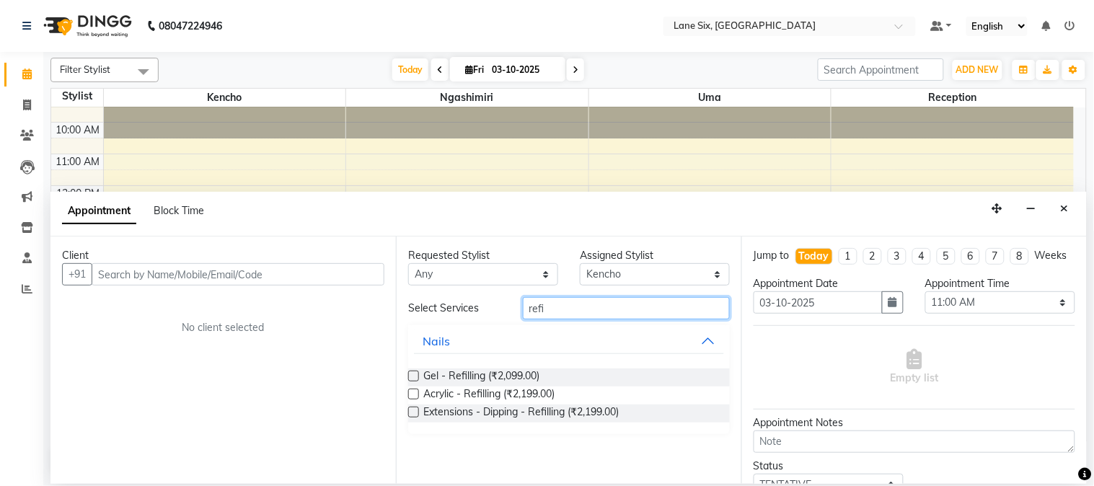
type input "refi"
click at [505, 368] on div "Gel - Refilling (₹2,099.00) Acrylic - Refilling (₹2,199.00) Extensions - Dippin…" at bounding box center [569, 395] width 322 height 77
click at [482, 374] on span "Gel - Refilling (₹2,099.00)" at bounding box center [481, 378] width 116 height 18
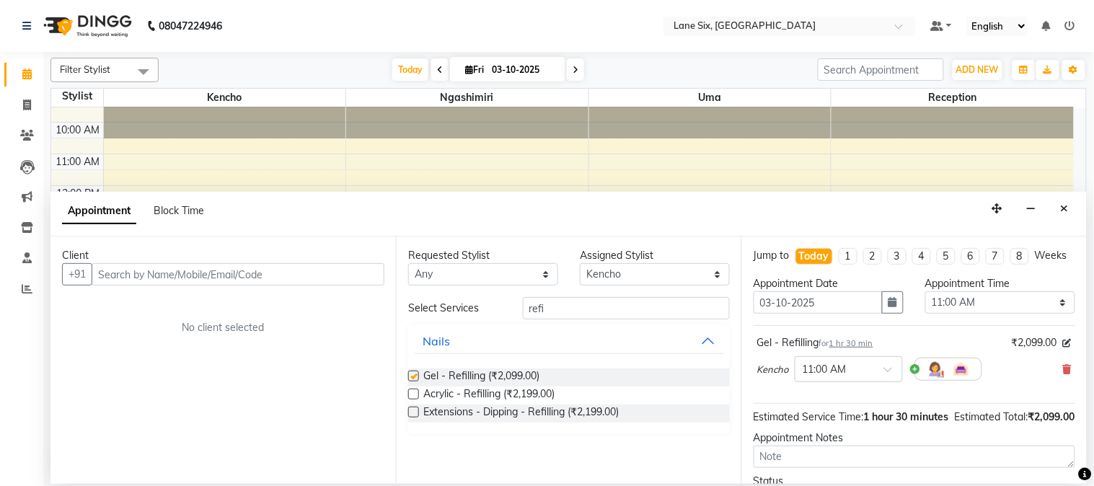
checkbox input "false"
click at [276, 268] on input "text" at bounding box center [238, 274] width 293 height 22
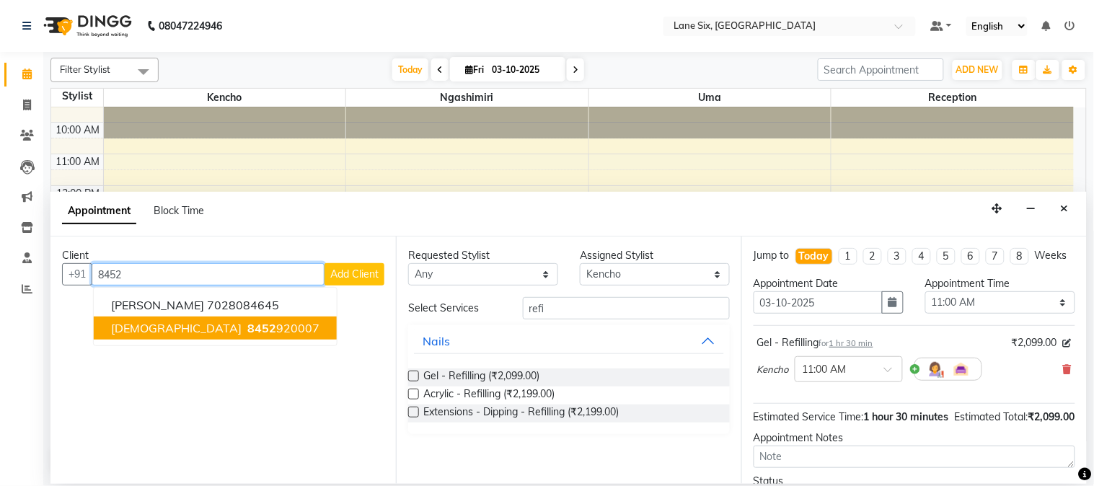
click at [244, 322] on ngb-highlight "8452 920007" at bounding box center [281, 328] width 75 height 14
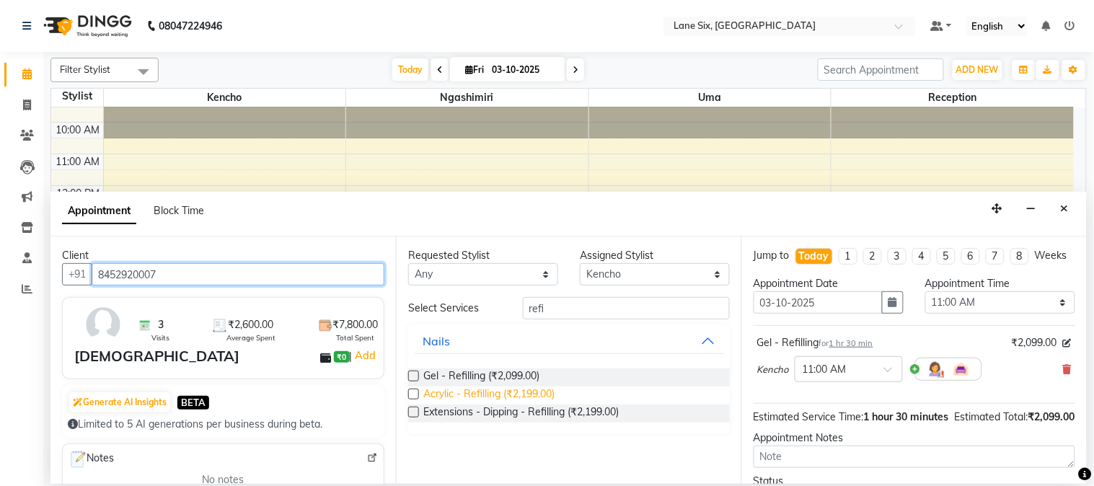
type input "8452920007"
click at [500, 395] on span "Acrylic - Refilling (₹2,199.00)" at bounding box center [488, 396] width 131 height 18
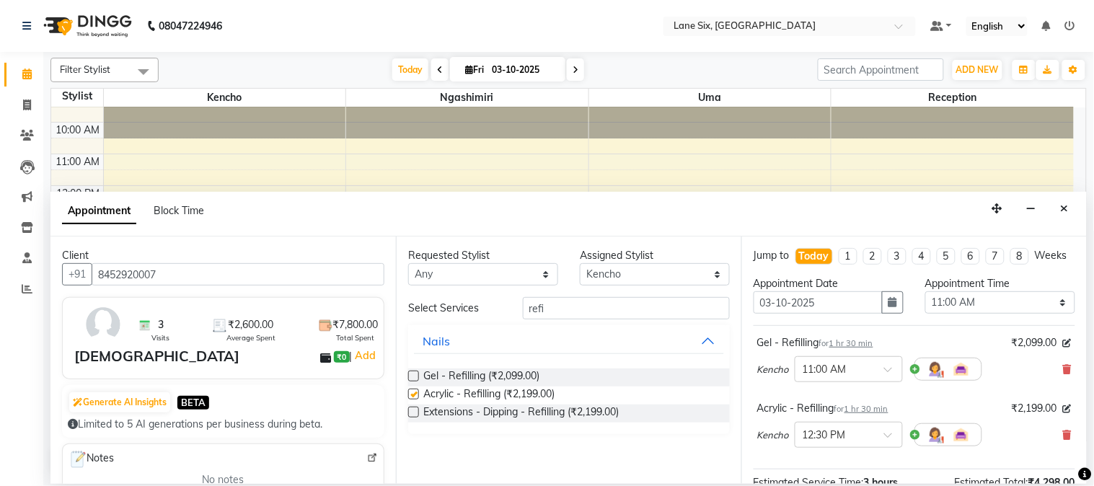
checkbox input "false"
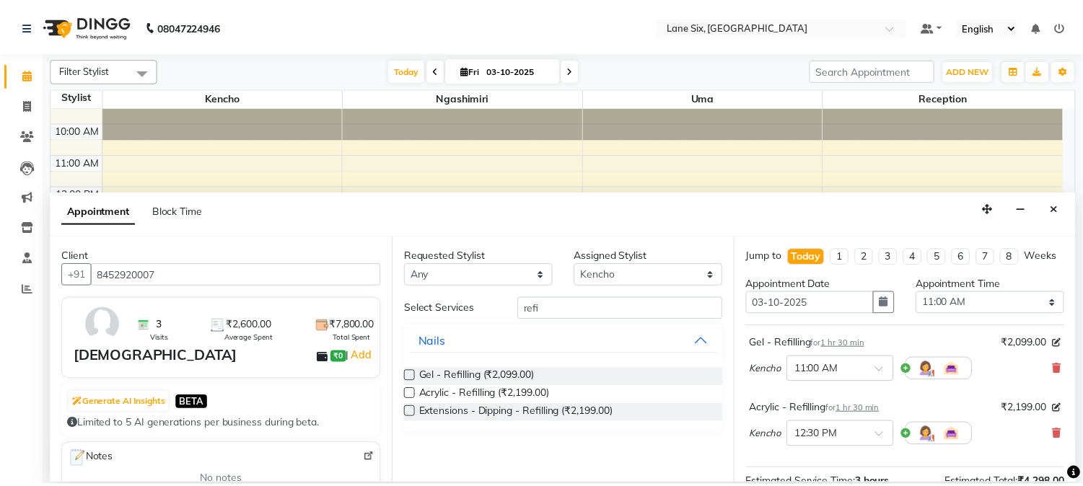
scroll to position [198, 0]
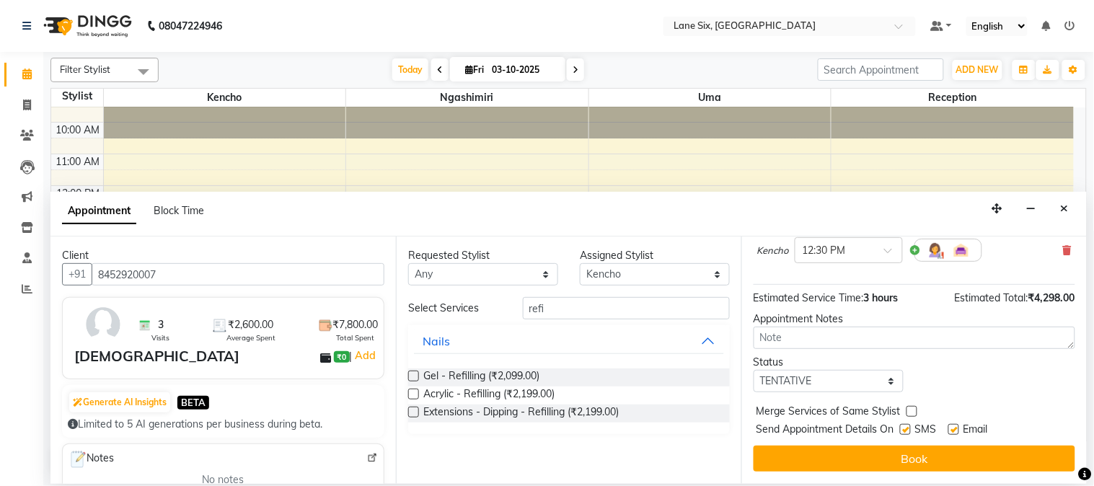
click at [951, 431] on label at bounding box center [953, 429] width 11 height 11
click at [951, 431] on input "checkbox" at bounding box center [952, 430] width 9 height 9
checkbox input "false"
click at [909, 428] on label at bounding box center [905, 429] width 11 height 11
click at [909, 428] on input "checkbox" at bounding box center [904, 430] width 9 height 9
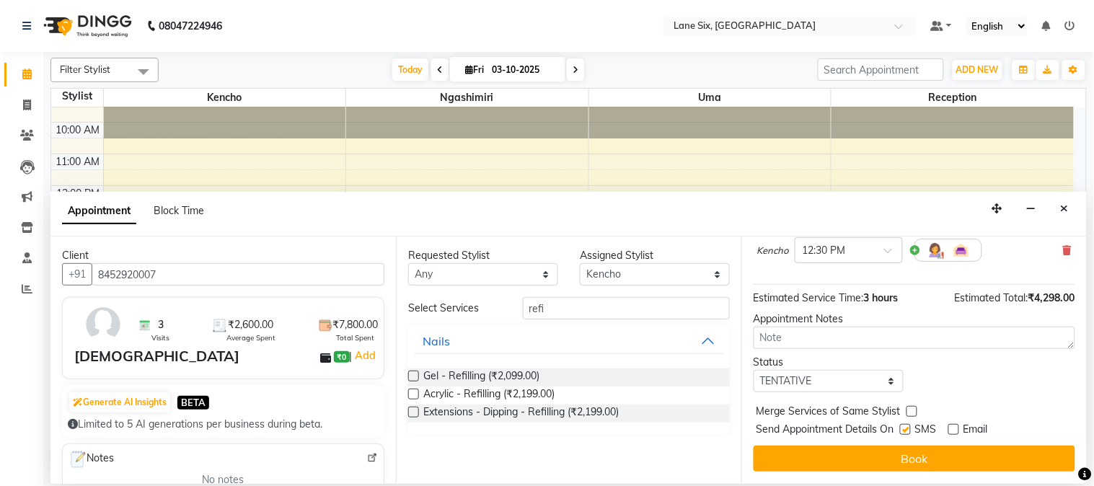
checkbox input "false"
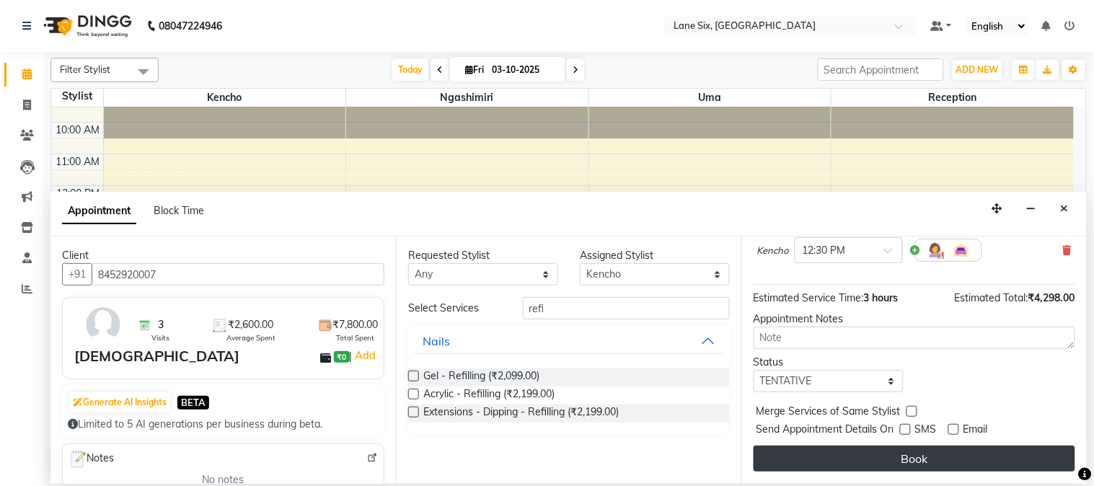
click at [916, 462] on button "Book" at bounding box center [915, 459] width 322 height 26
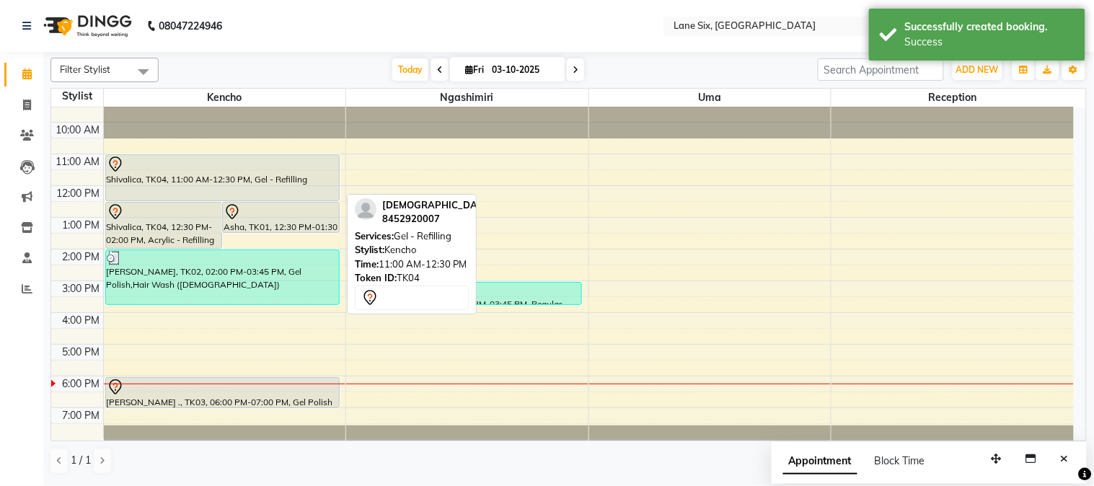
click at [193, 169] on div at bounding box center [223, 164] width 232 height 17
select select "7"
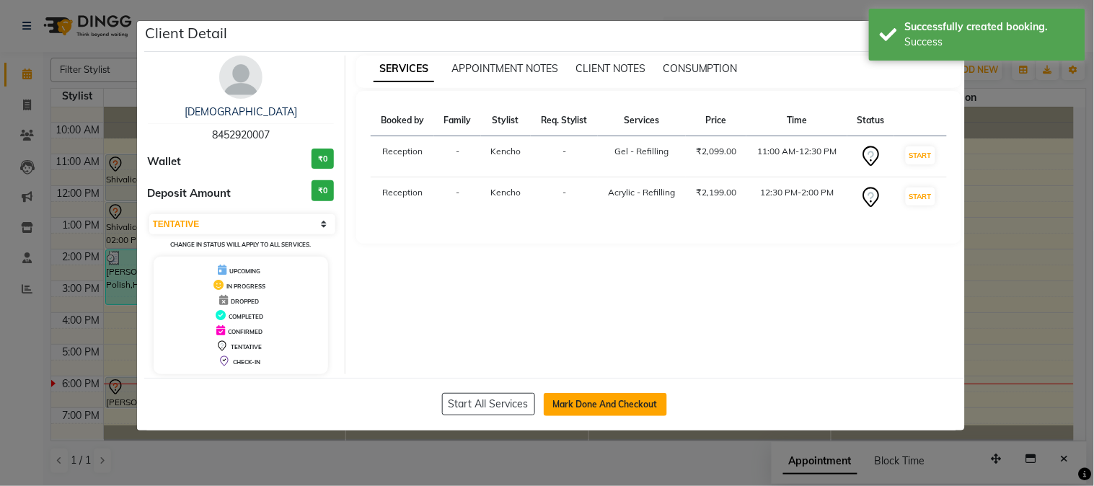
click at [617, 404] on button "Mark Done And Checkout" at bounding box center [605, 404] width 123 height 23
select select "664"
select select "service"
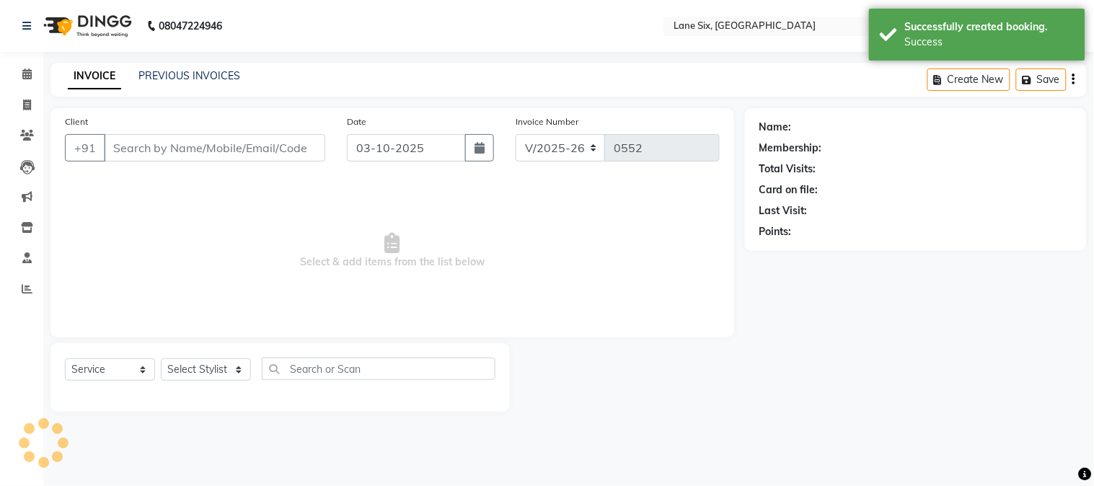
type input "8452920007"
select select "9818"
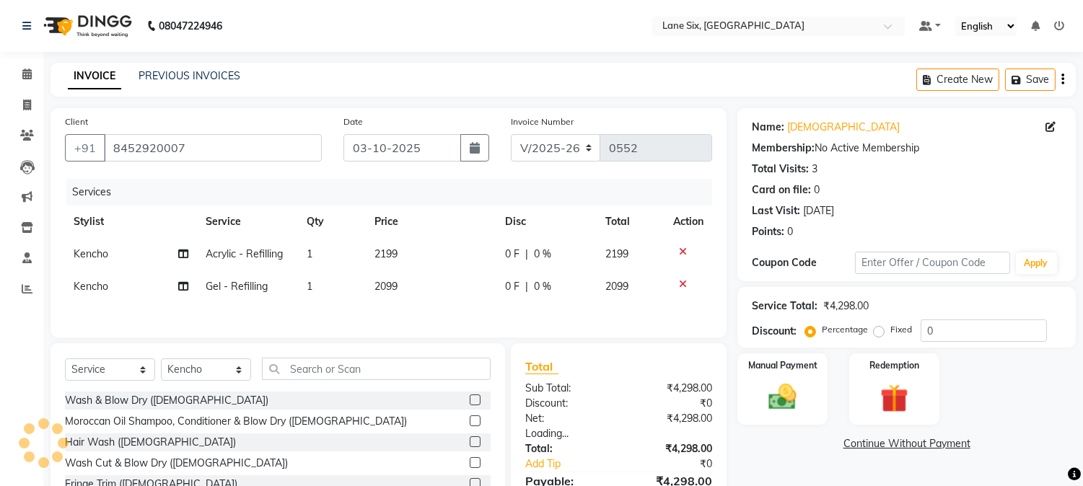
click at [420, 247] on td "2199" at bounding box center [431, 254] width 131 height 32
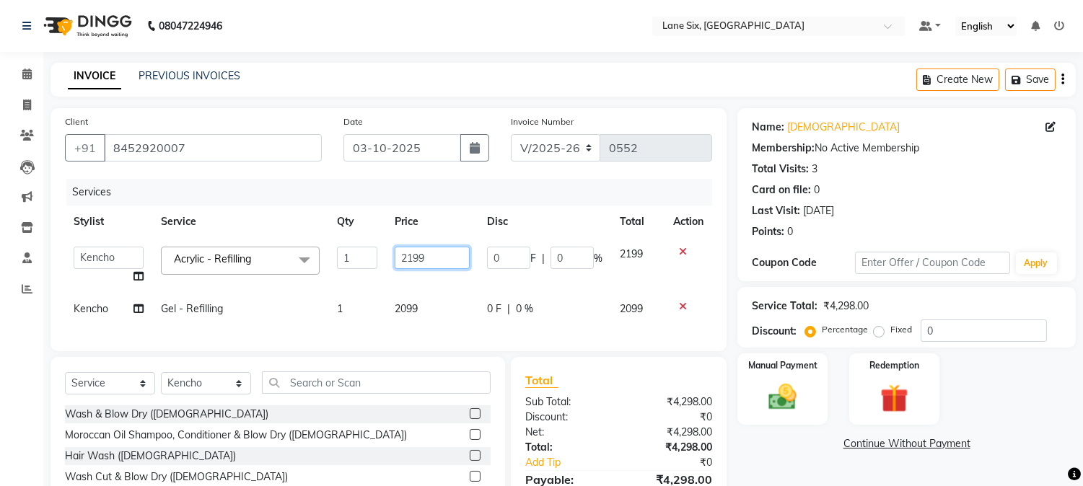
click at [447, 255] on input "2199" at bounding box center [432, 258] width 75 height 22
type input "2"
type input "2500"
click at [678, 305] on div "Services Stylist Service Qty Price Disc Total Action [PERSON_NAME] Prashant Rec…" at bounding box center [388, 258] width 647 height 158
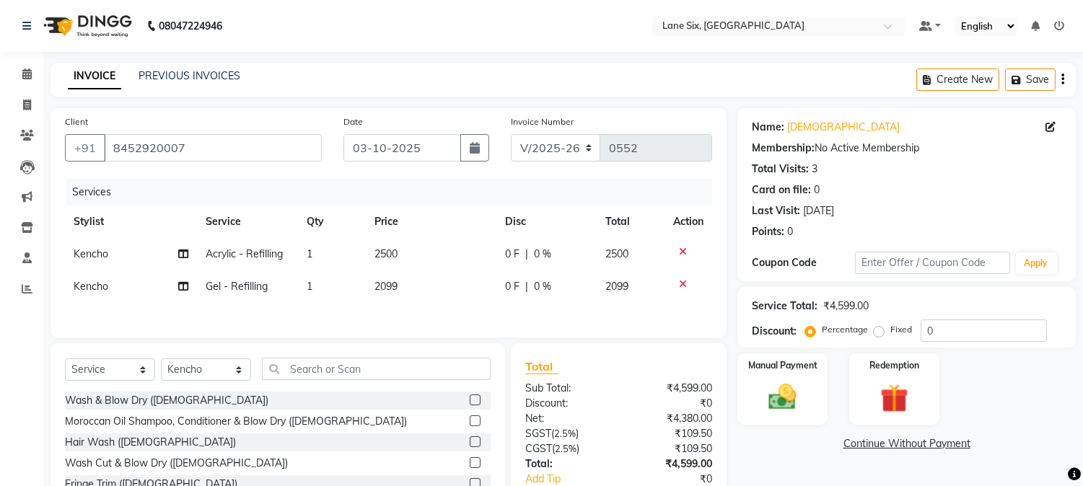
click at [682, 279] on icon at bounding box center [683, 284] width 8 height 10
click at [782, 402] on img at bounding box center [783, 398] width 48 height 34
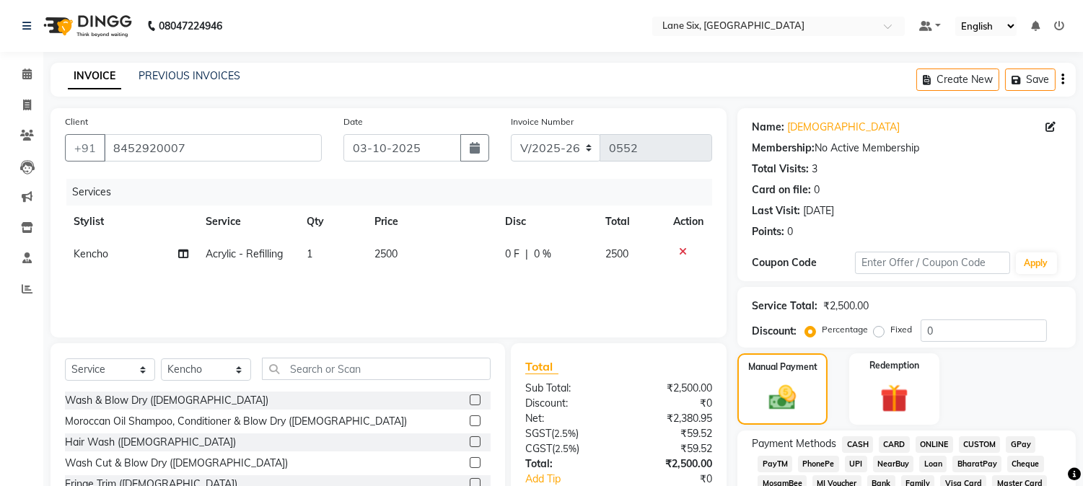
click at [1025, 438] on span "GPay" at bounding box center [1020, 444] width 30 height 17
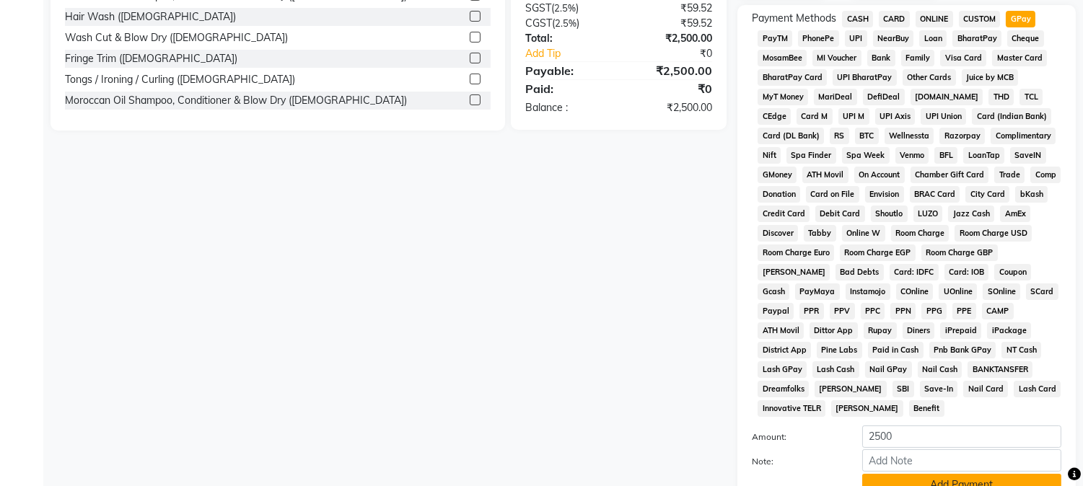
click at [1041, 474] on button "Add Payment" at bounding box center [961, 485] width 199 height 22
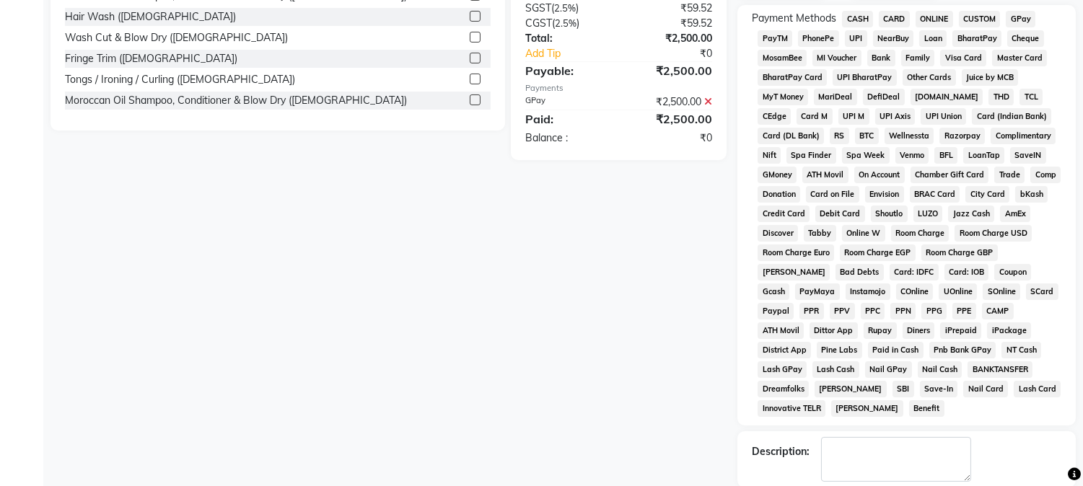
scroll to position [480, 0]
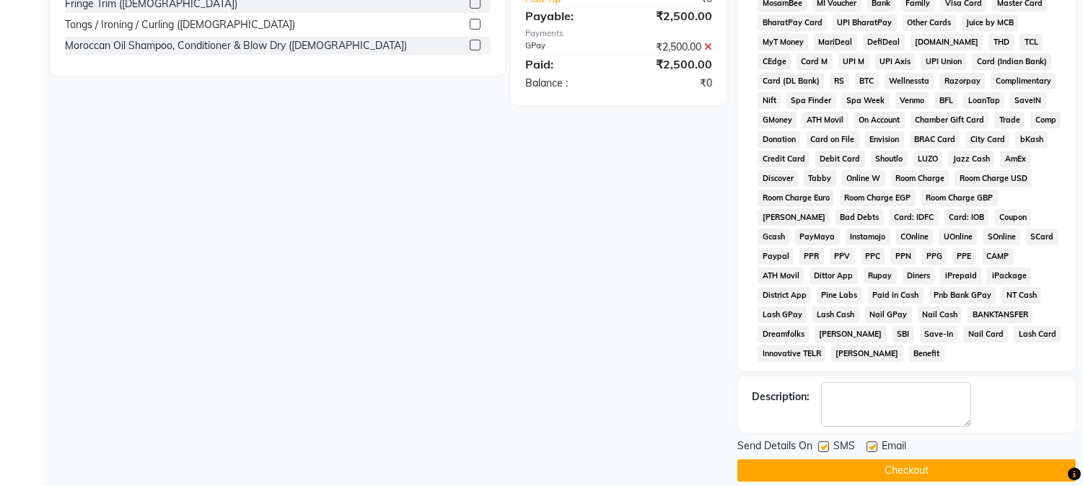
click at [1047, 459] on button "Checkout" at bounding box center [906, 470] width 338 height 22
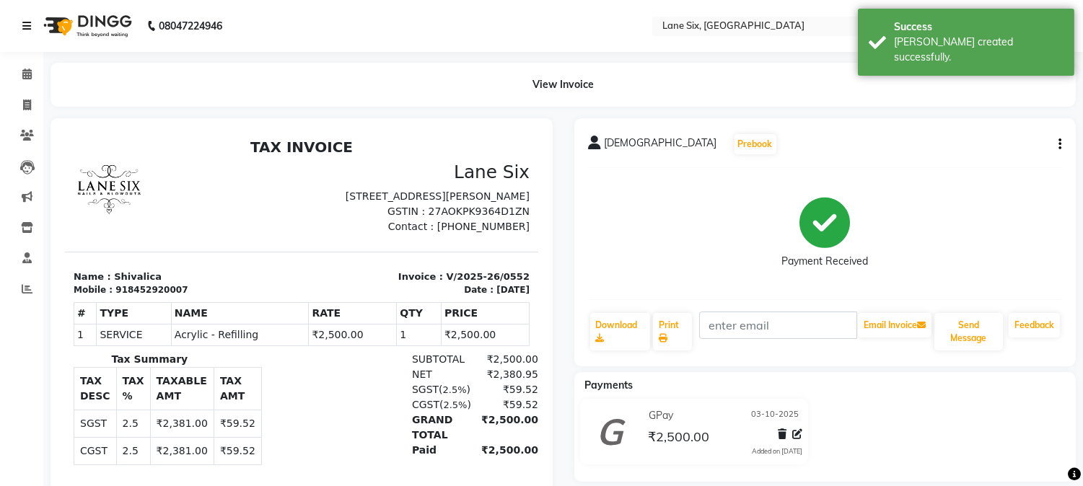
click at [29, 31] on icon at bounding box center [26, 26] width 9 height 10
